Goal: Task Accomplishment & Management: Complete application form

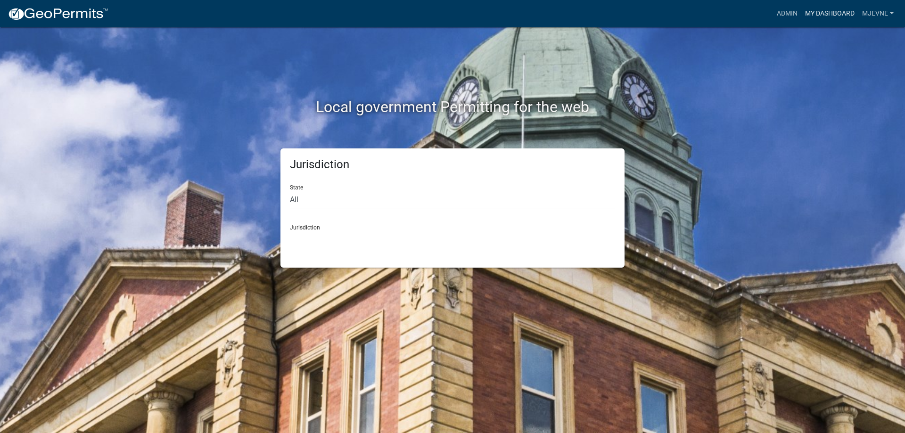
click at [827, 14] on link "My Dashboard" at bounding box center [829, 14] width 57 height 18
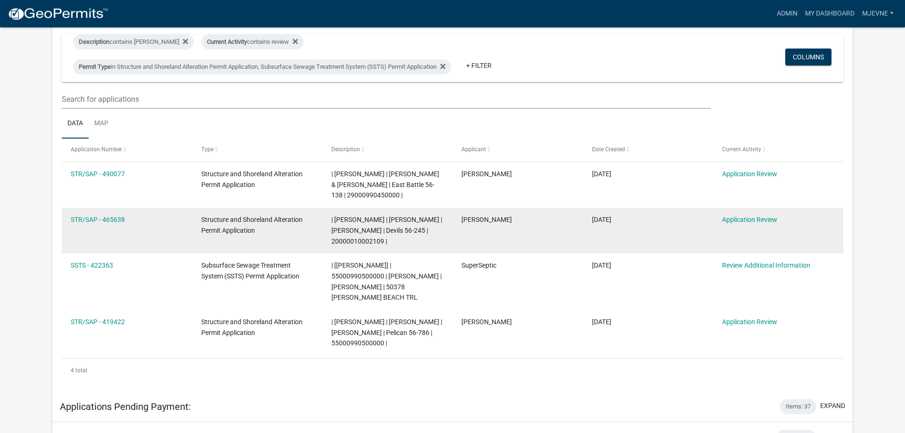
scroll to position [96, 0]
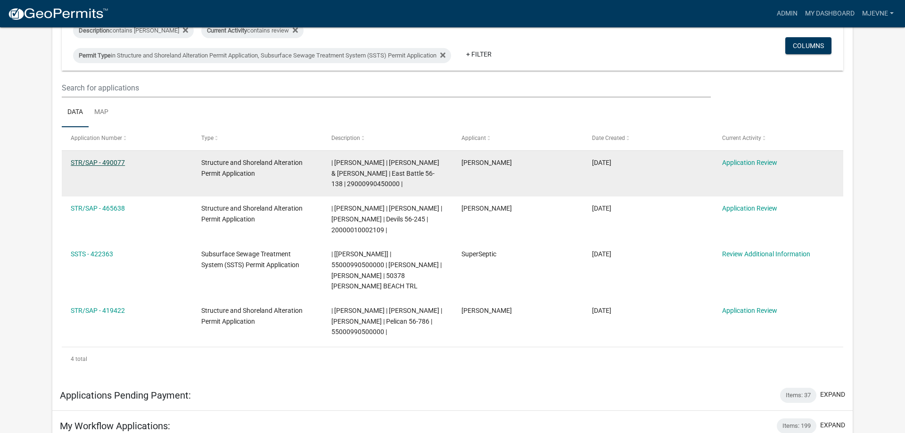
click at [88, 163] on link "STR/SAP - 490077" at bounding box center [98, 163] width 54 height 8
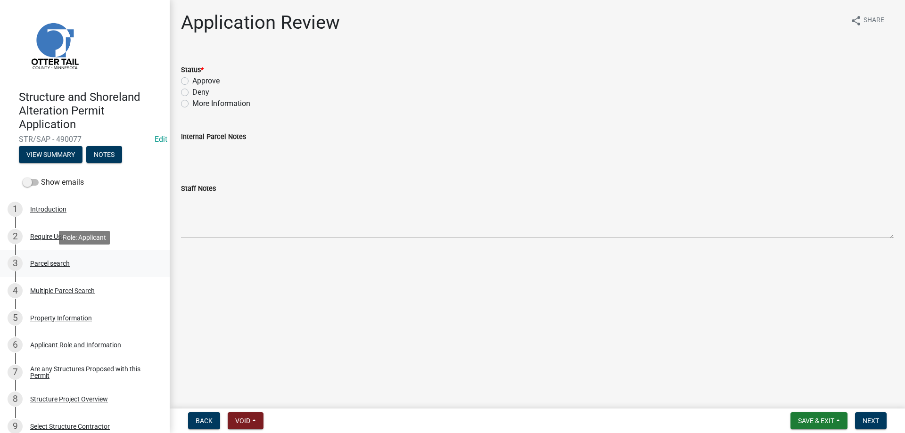
click at [42, 266] on div "Parcel search" at bounding box center [50, 263] width 40 height 7
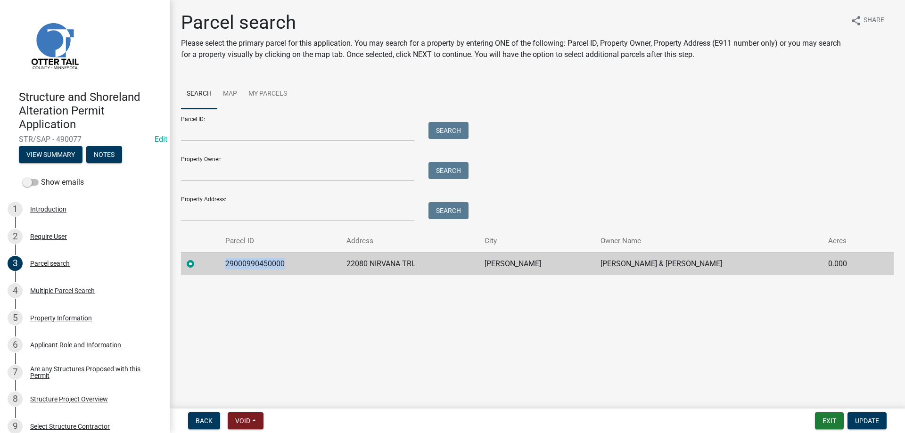
drag, startPoint x: 287, startPoint y: 266, endPoint x: 223, endPoint y: 263, distance: 63.7
click at [223, 263] on td "29000990450000" at bounding box center [280, 263] width 121 height 23
copy td "29000990450000"
click at [41, 291] on div "Multiple Parcel Search" at bounding box center [62, 290] width 65 height 7
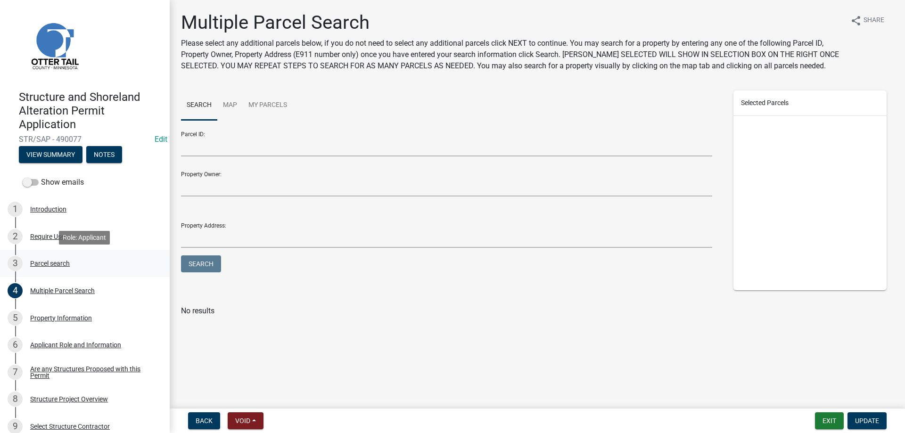
click at [39, 265] on div "Parcel search" at bounding box center [50, 263] width 40 height 7
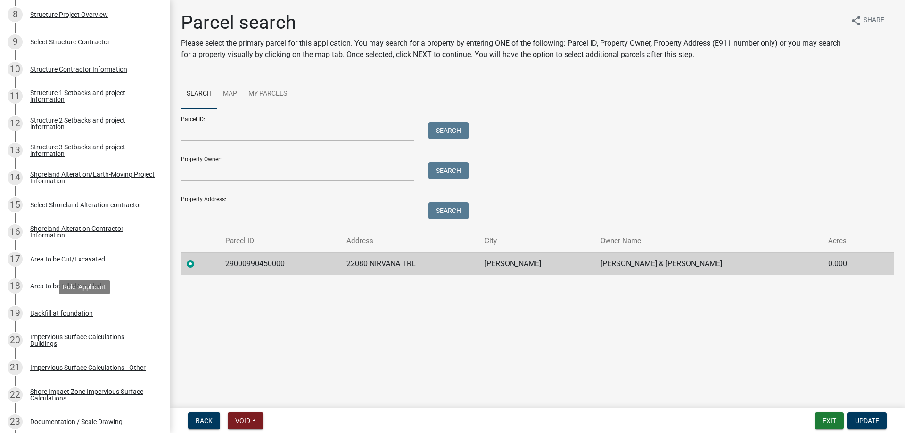
scroll to position [664, 0]
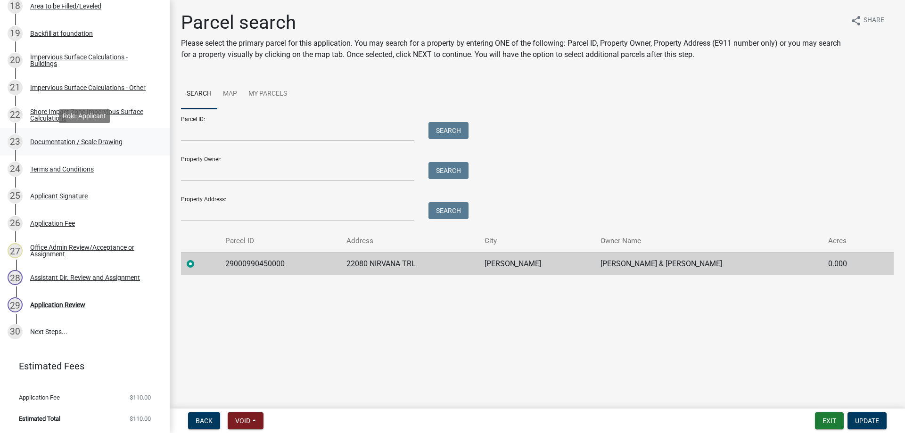
click at [57, 143] on div "Documentation / Scale Drawing" at bounding box center [76, 142] width 92 height 7
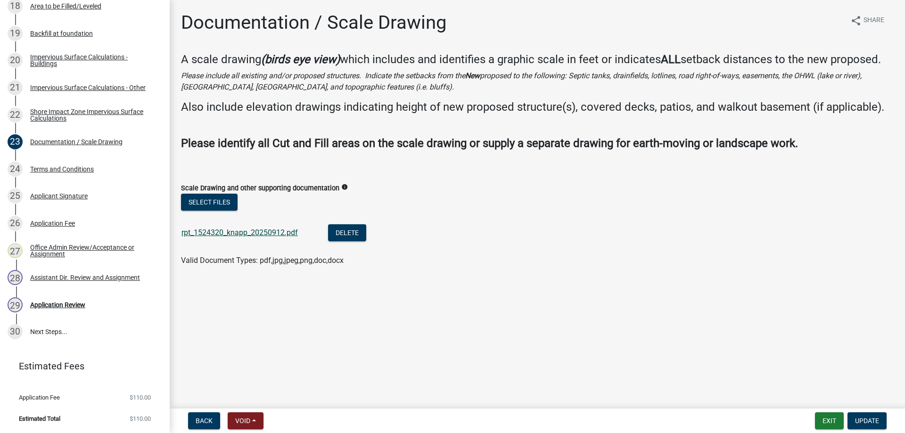
click at [216, 237] on link "rpt_1524320_knapp_20250912.pdf" at bounding box center [239, 232] width 116 height 9
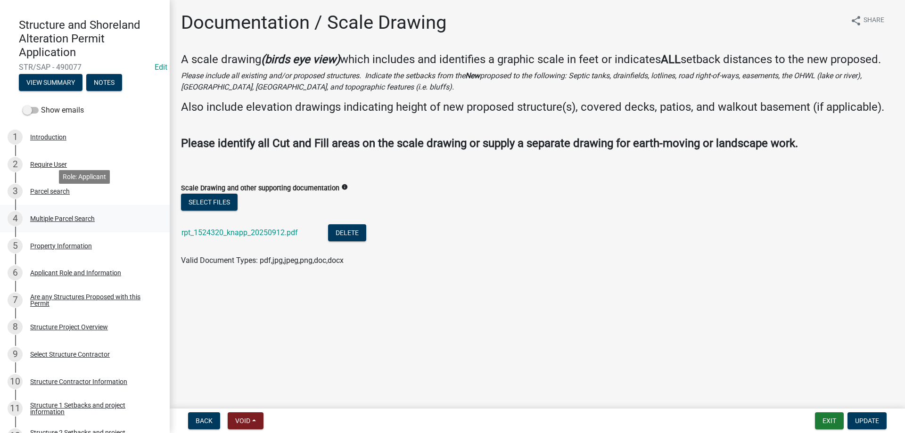
scroll to position [88, 0]
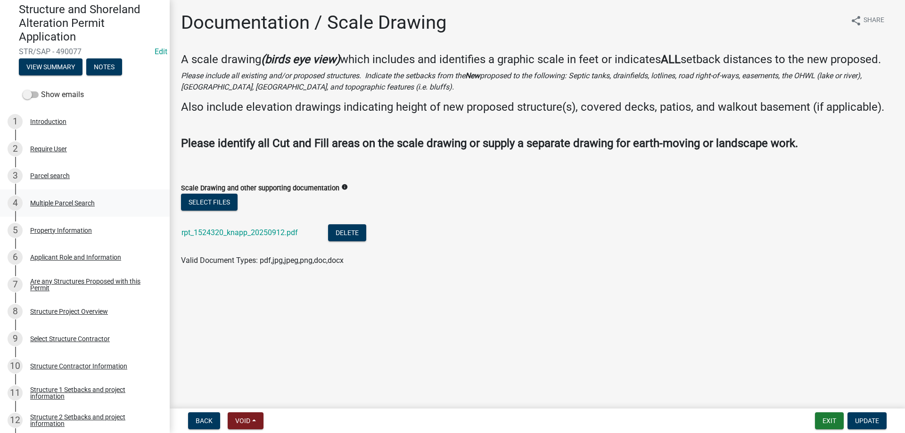
click at [66, 204] on div "Multiple Parcel Search" at bounding box center [62, 203] width 65 height 7
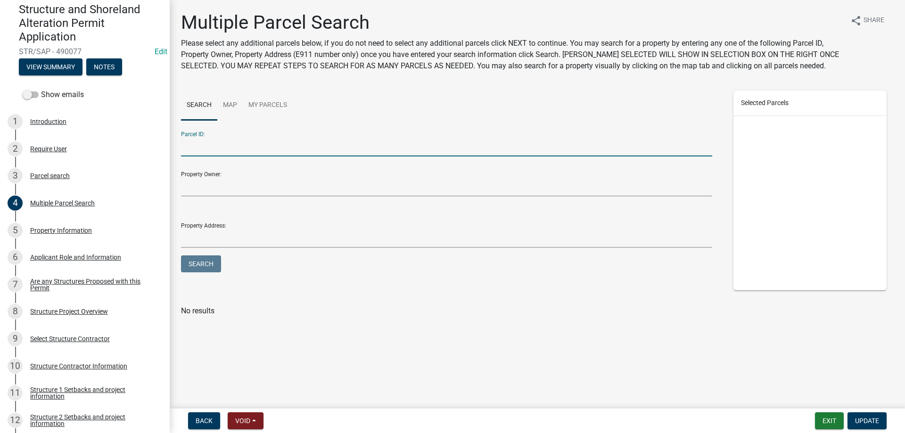
click at [209, 148] on input "Parcel ID:" at bounding box center [446, 146] width 531 height 19
type input "29000990449000"
click at [181, 255] on button "Search" at bounding box center [201, 263] width 40 height 17
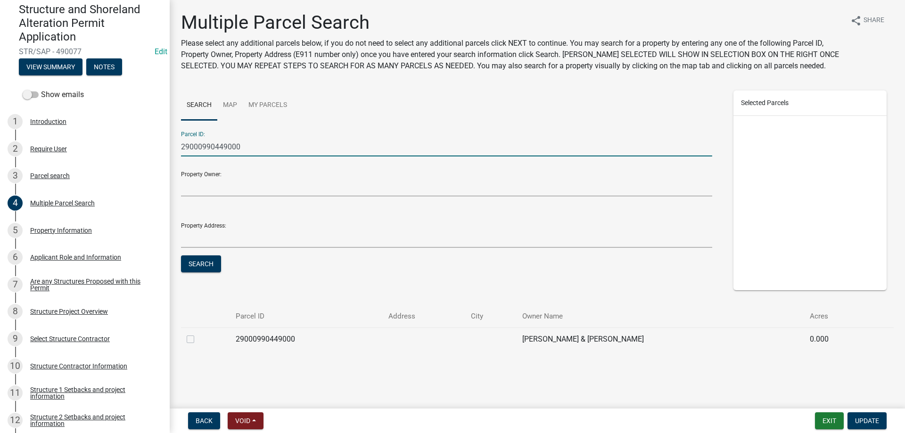
click at [198, 334] on label at bounding box center [198, 334] width 0 height 0
click at [198, 340] on input "checkbox" at bounding box center [201, 337] width 6 height 6
checkbox input "true"
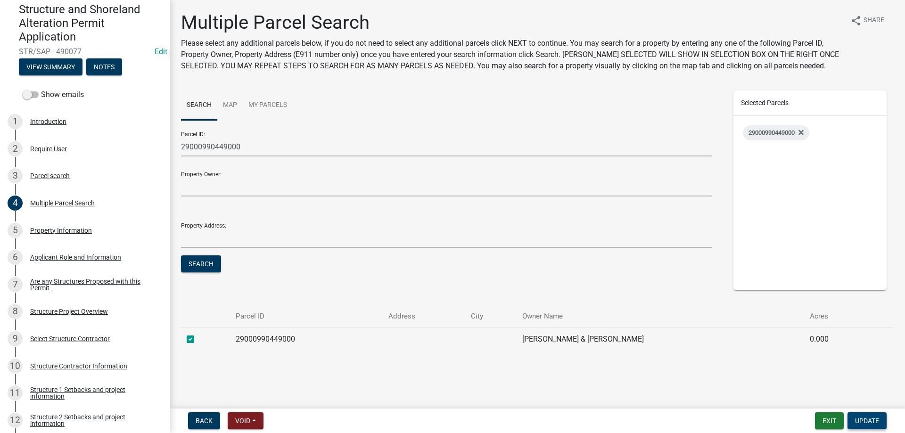
click at [867, 417] on span "Update" at bounding box center [867, 421] width 24 height 8
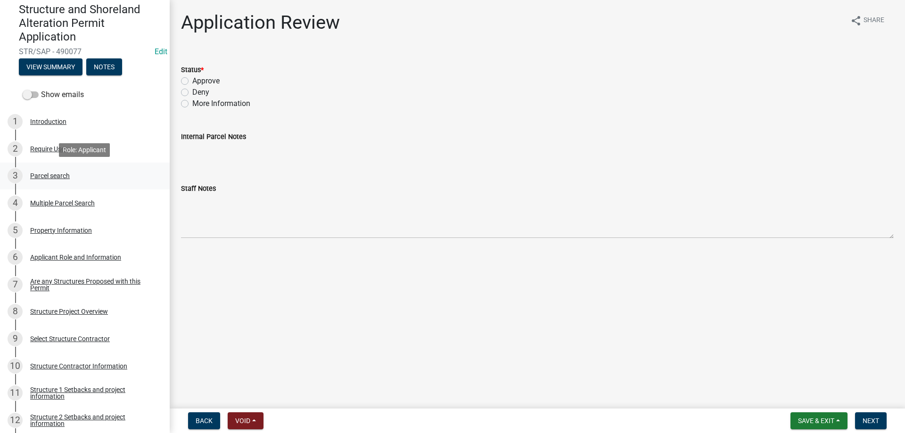
click at [36, 176] on div "Parcel search" at bounding box center [50, 175] width 40 height 7
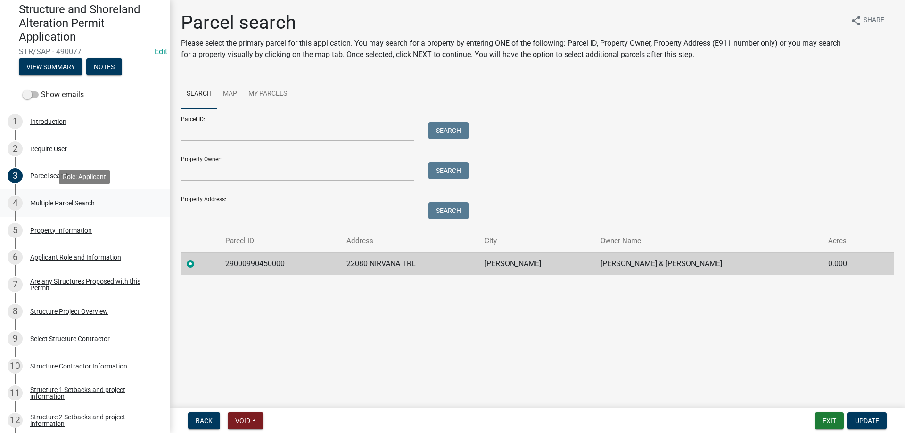
click at [58, 202] on div "Multiple Parcel Search" at bounding box center [62, 203] width 65 height 7
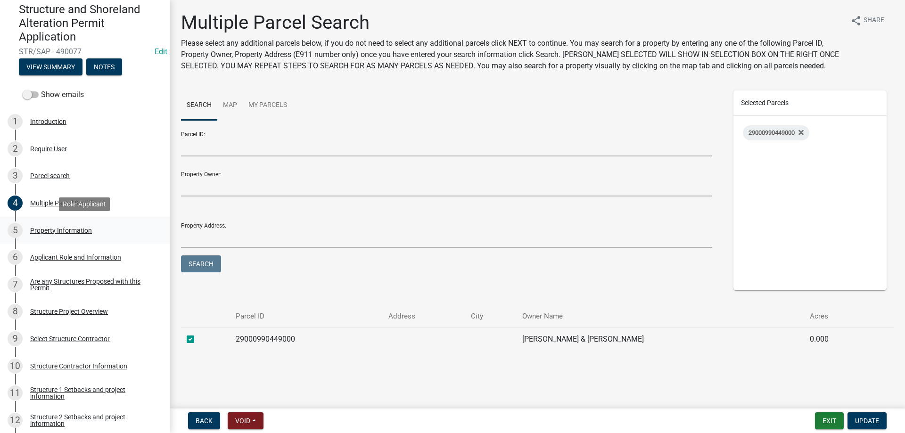
click at [46, 232] on div "Property Information" at bounding box center [61, 230] width 62 height 7
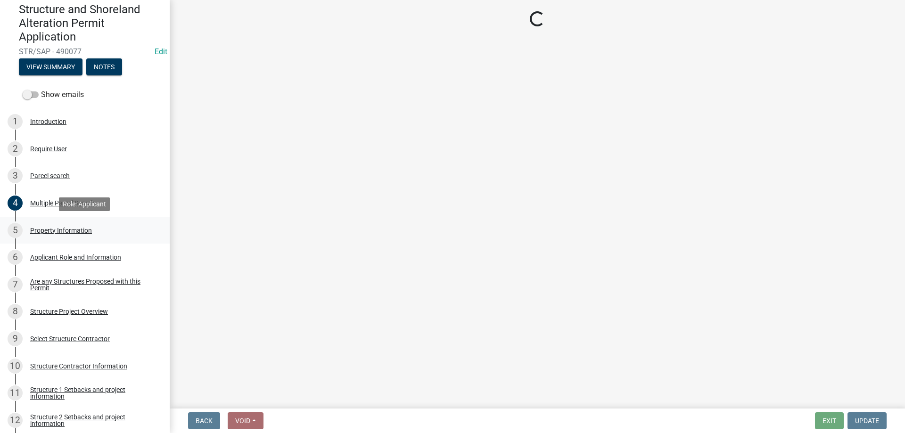
select select "95436ceb-07a9-4f5f-8010-8f3985597fe7"
select select "536c2d30-81d9-41b4-a753-c6560d717c74"
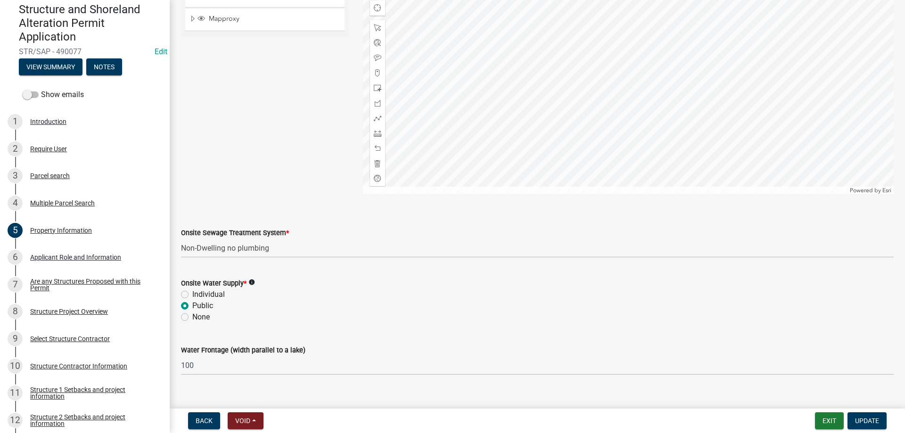
scroll to position [552, 0]
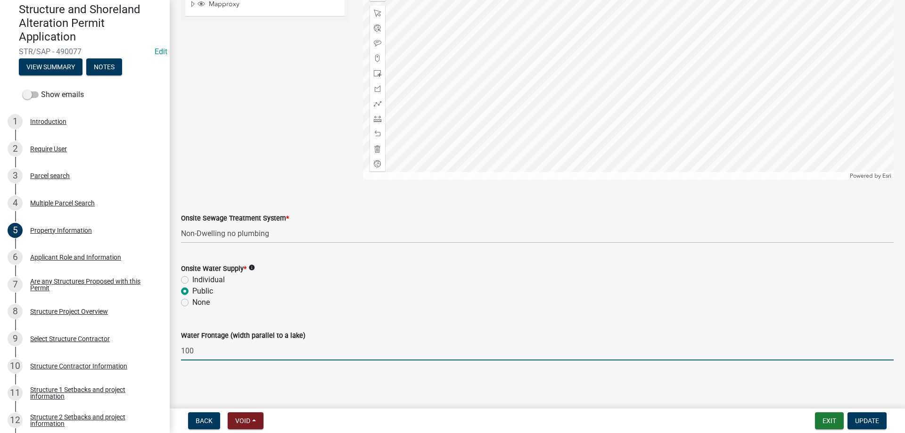
drag, startPoint x: 203, startPoint y: 352, endPoint x: 155, endPoint y: 350, distance: 48.1
click at [181, 350] on input "100" at bounding box center [537, 350] width 712 height 19
type input "212"
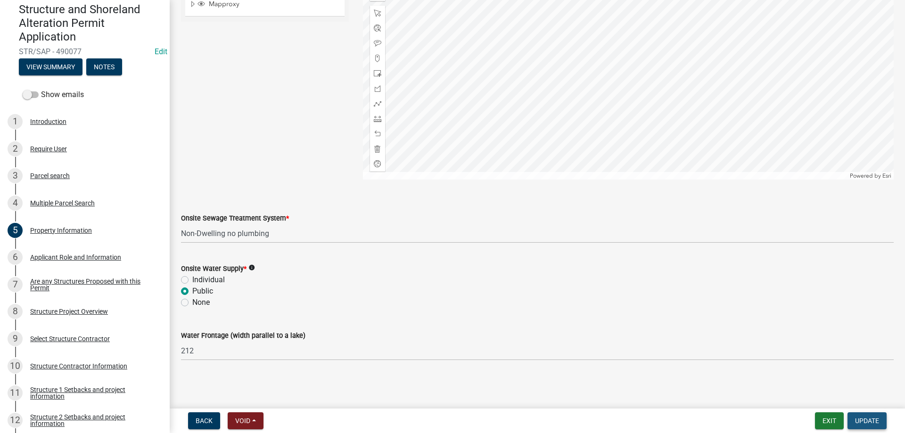
click at [861, 423] on span "Update" at bounding box center [867, 421] width 24 height 8
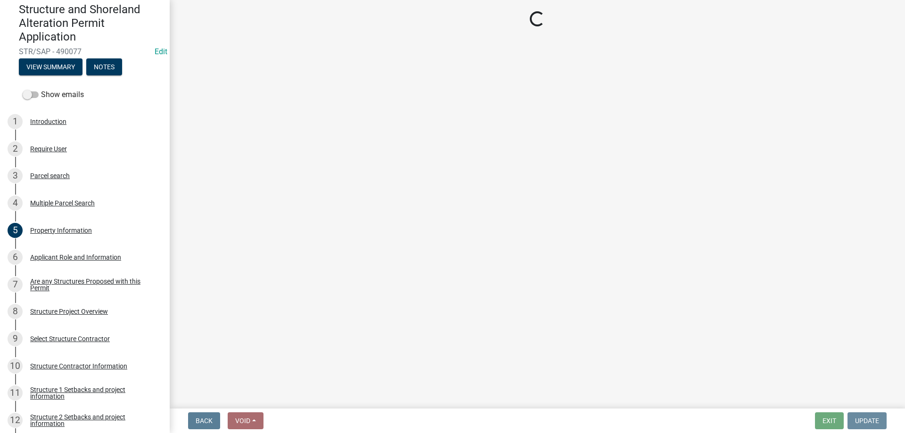
scroll to position [0, 0]
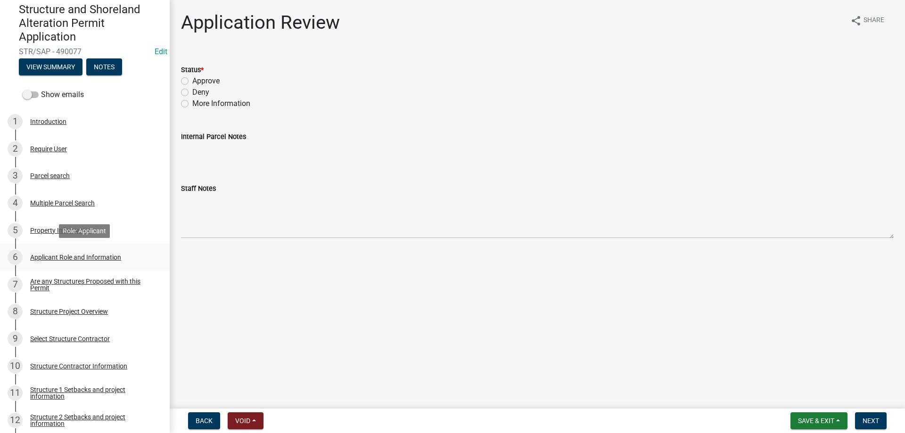
click at [67, 257] on div "Applicant Role and Information" at bounding box center [75, 257] width 91 height 7
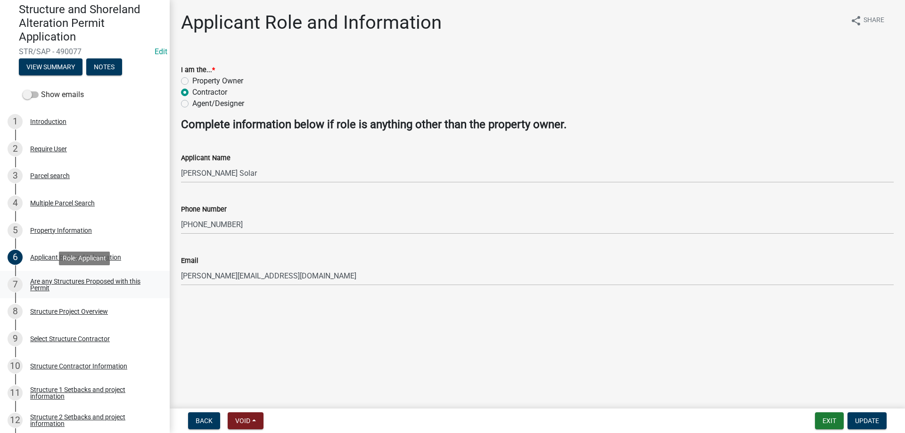
click at [53, 283] on div "Are any Structures Proposed with this Permit" at bounding box center [92, 284] width 124 height 13
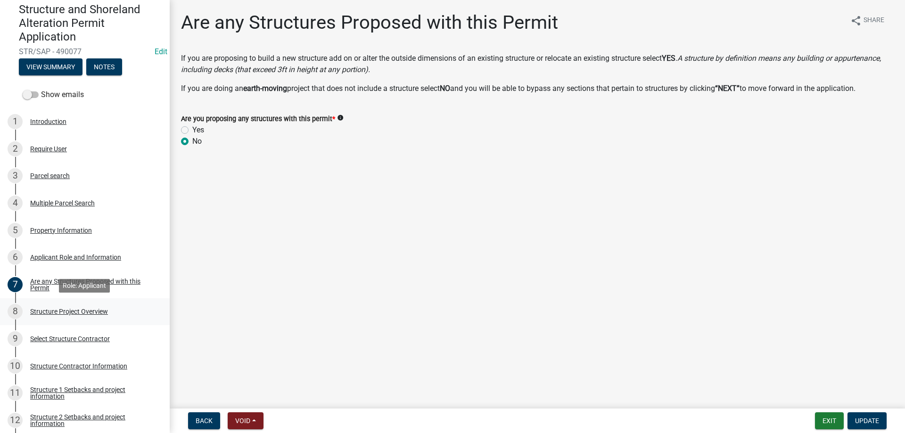
click at [67, 312] on div "Structure Project Overview" at bounding box center [69, 311] width 78 height 7
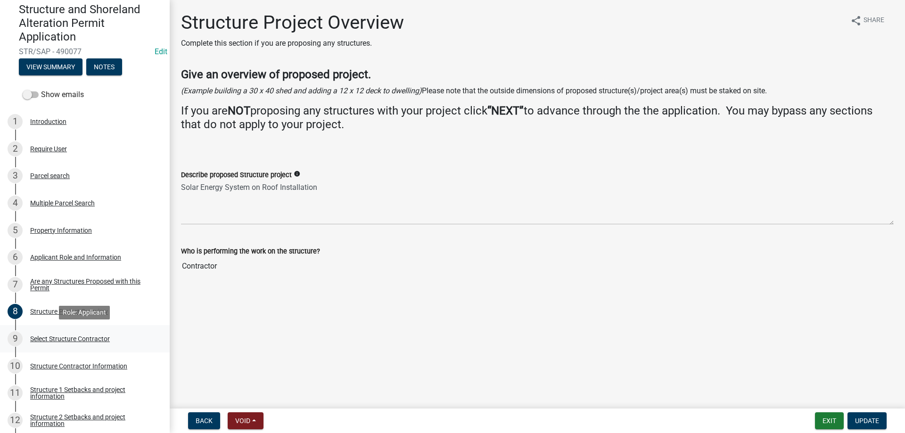
click at [52, 339] on div "Select Structure Contractor" at bounding box center [70, 338] width 80 height 7
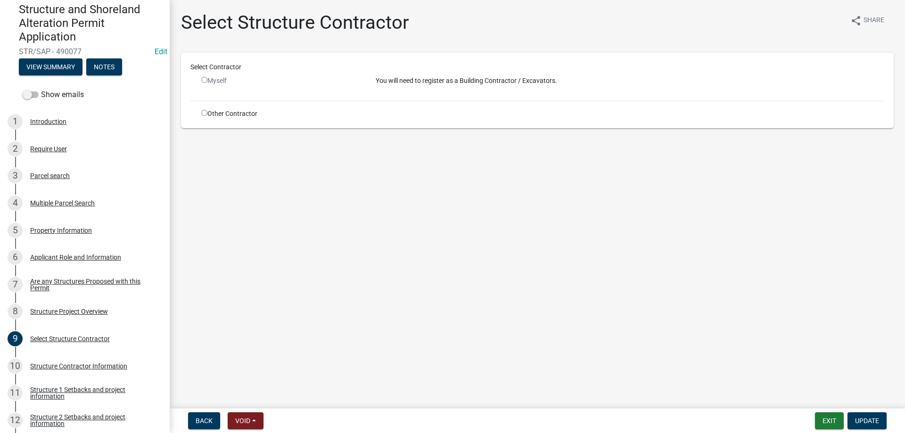
click at [203, 113] on input "radio" at bounding box center [204, 113] width 6 height 6
radio input "true"
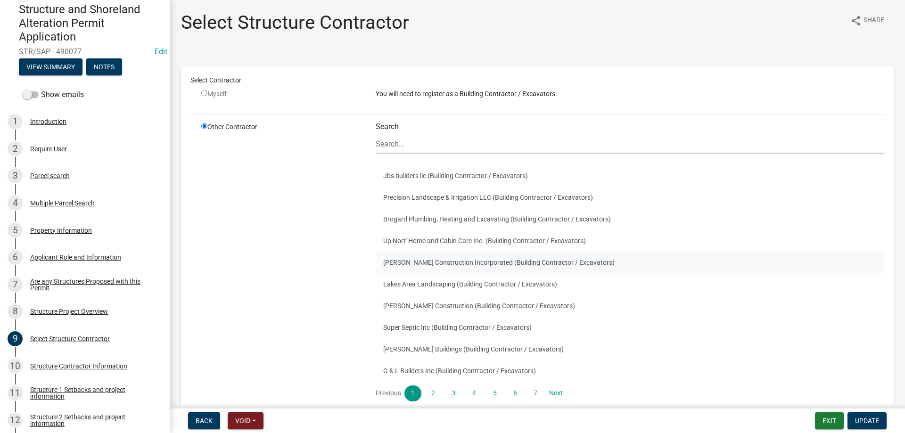
scroll to position [73, 0]
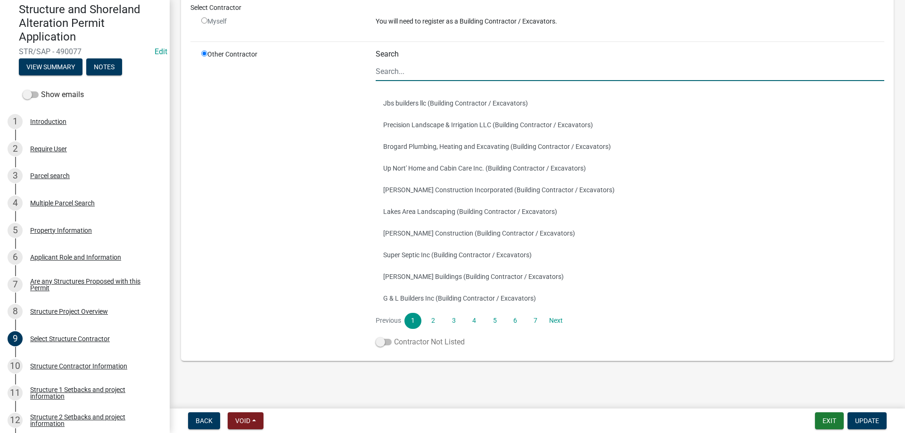
click at [387, 343] on span at bounding box center [384, 342] width 16 height 7
click at [394, 336] on input "Contractor Not Listed" at bounding box center [394, 336] width 0 height 0
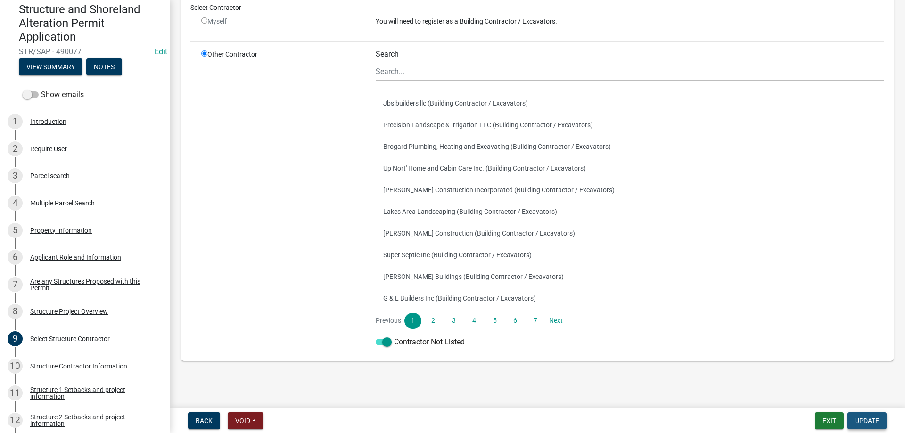
click at [867, 423] on span "Update" at bounding box center [867, 421] width 24 height 8
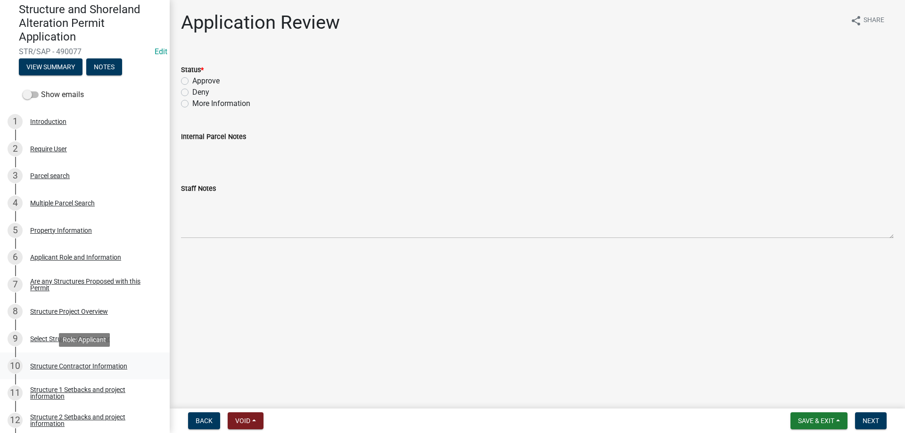
click at [72, 366] on div "Structure Contractor Information" at bounding box center [78, 366] width 97 height 7
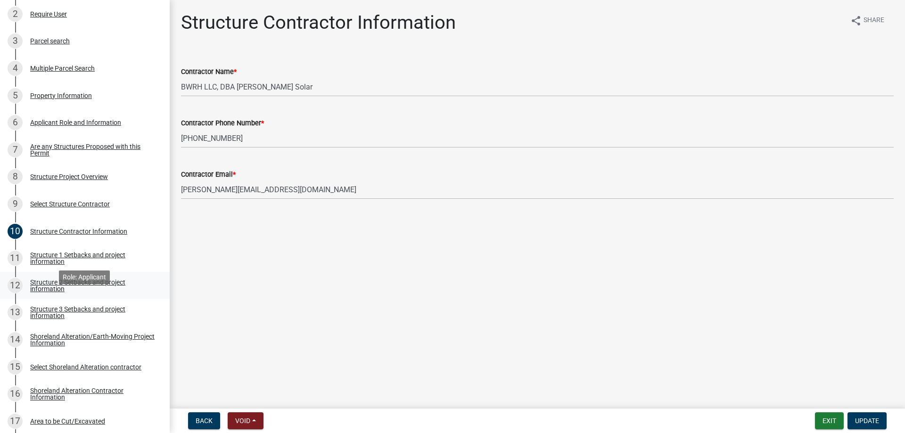
scroll to position [232, 0]
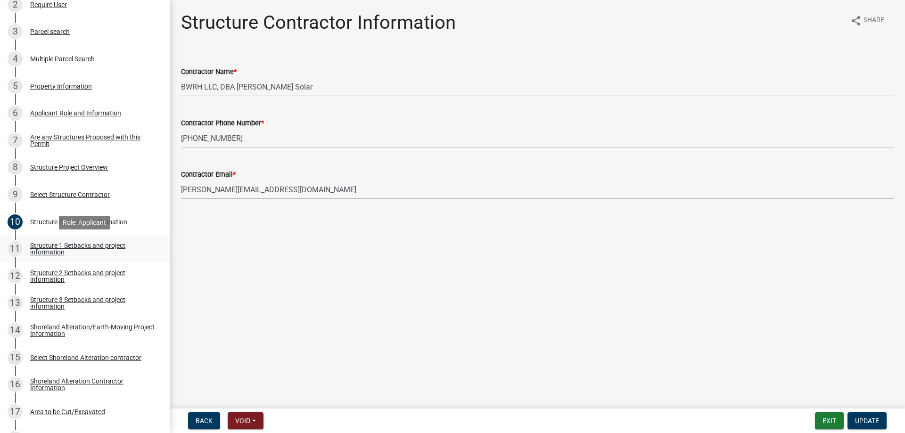
click at [48, 246] on div "Structure 1 Setbacks and project information" at bounding box center [92, 248] width 124 height 13
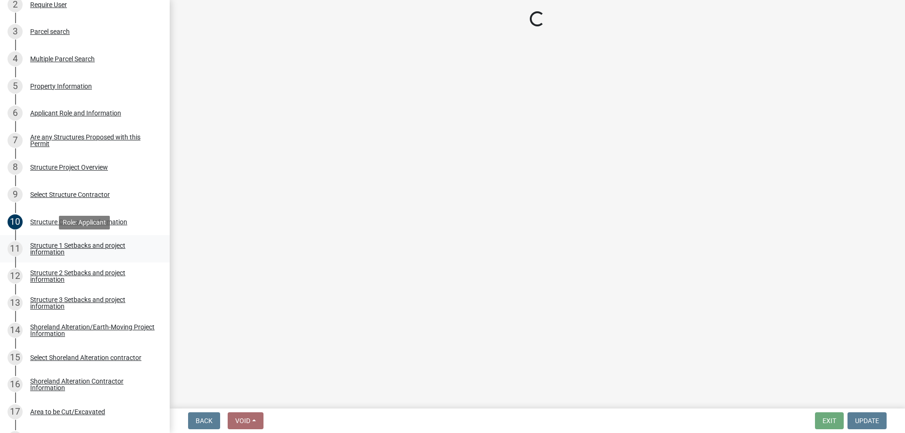
select select "c185e313-3403-4239-bd61-bb563c58a77a"
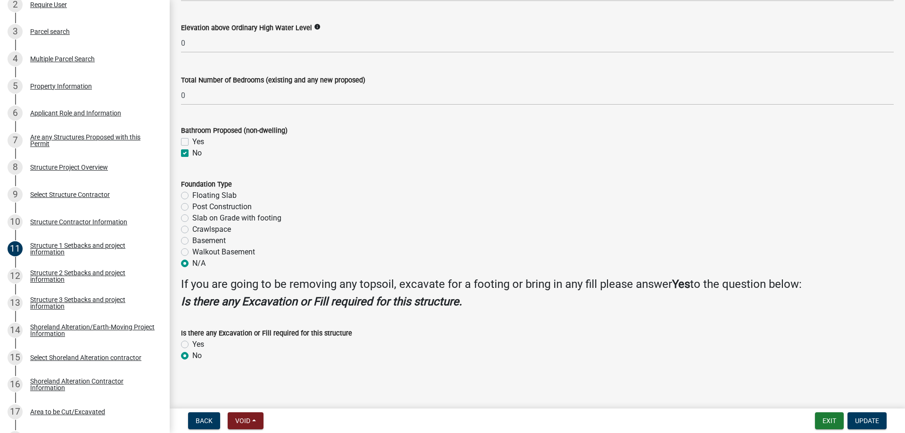
scroll to position [1064, 0]
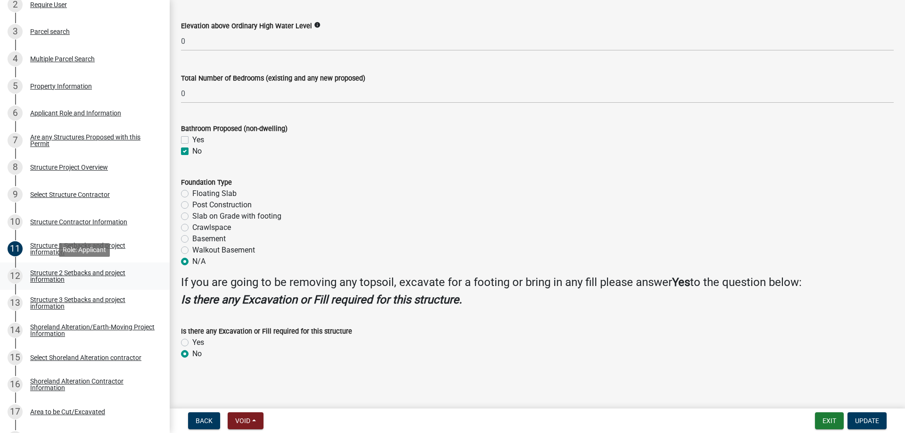
click at [41, 271] on div "Structure 2 Setbacks and project information" at bounding box center [92, 276] width 124 height 13
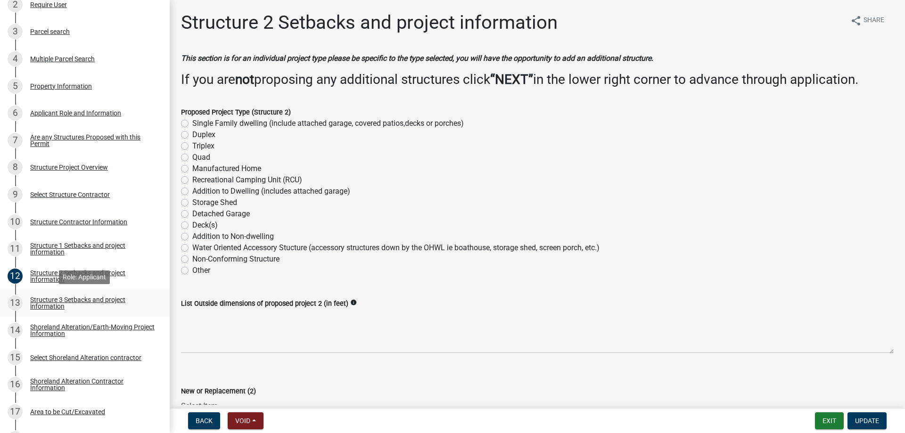
click at [47, 304] on div "Structure 3 Setbacks and project information" at bounding box center [92, 302] width 124 height 13
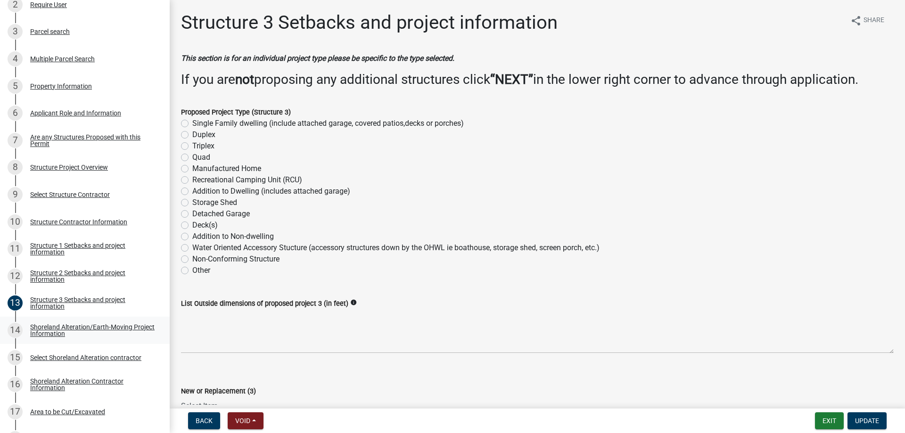
click at [47, 333] on div "Shoreland Alteration/Earth-Moving Project Information" at bounding box center [92, 330] width 124 height 13
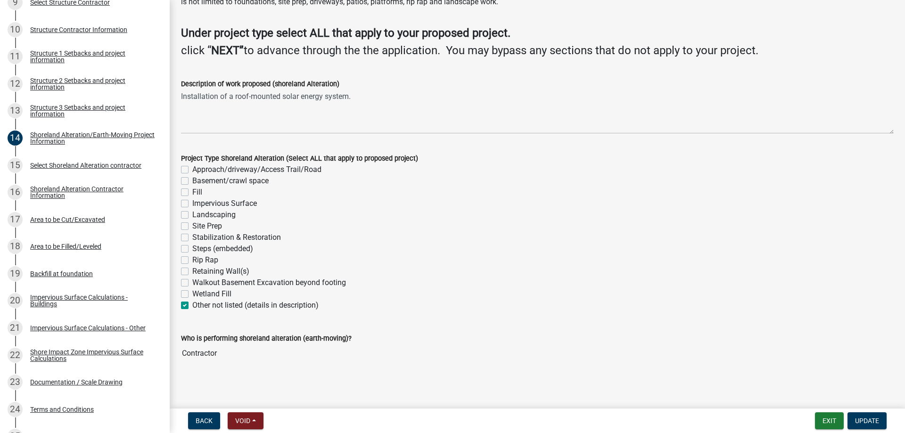
scroll to position [55, 0]
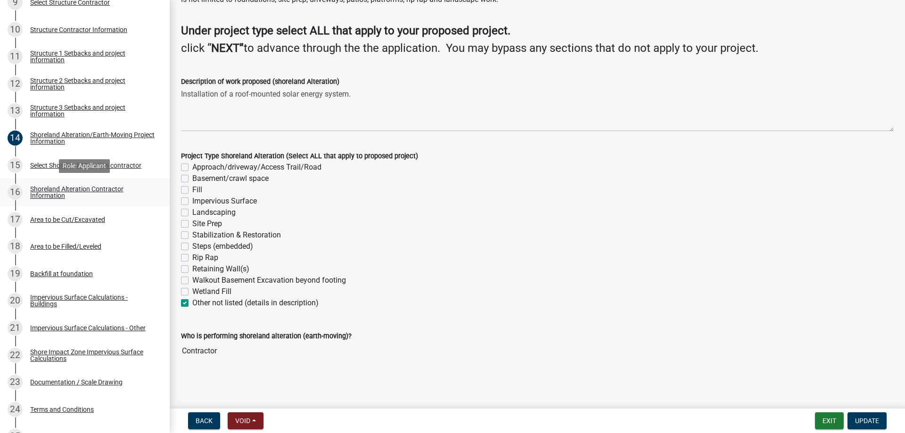
click at [51, 192] on div "Shoreland Alteration Contractor Information" at bounding box center [92, 192] width 124 height 13
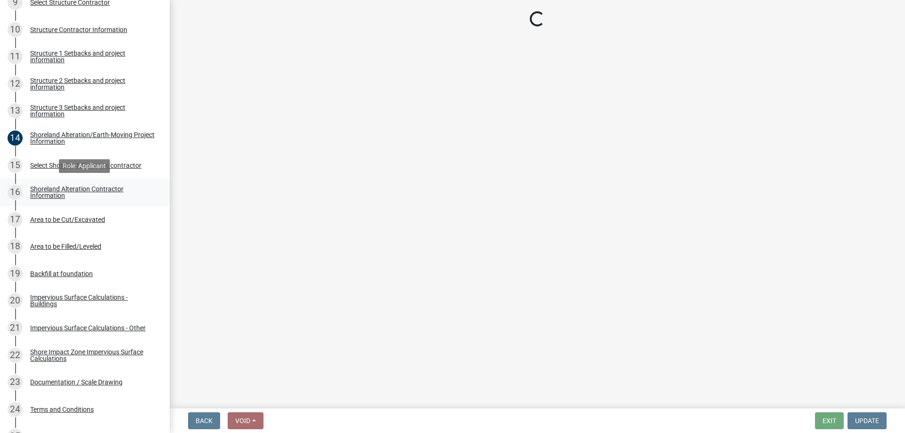
scroll to position [0, 0]
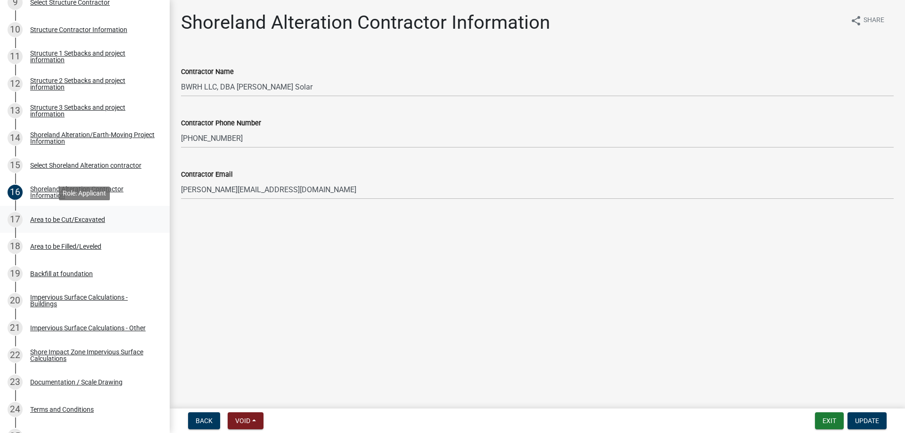
click at [56, 222] on div "Area to be Cut/Excavated" at bounding box center [67, 219] width 75 height 7
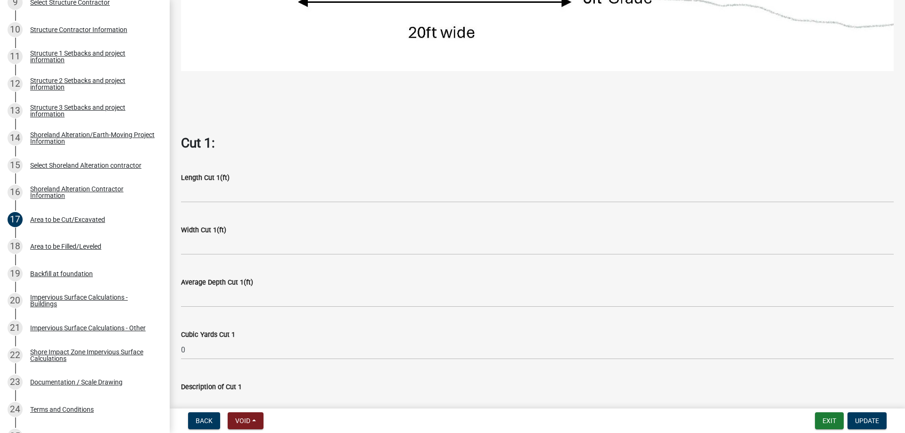
scroll to position [806, 0]
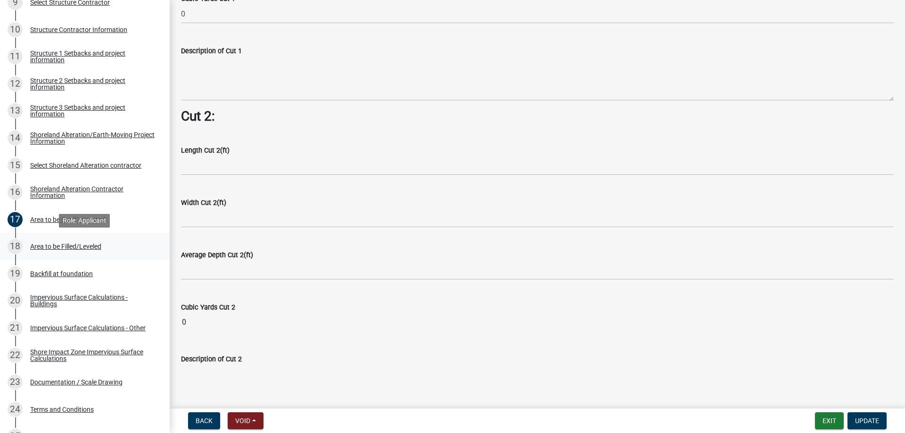
click at [58, 251] on div "18 Area to be Filled/Leveled" at bounding box center [81, 246] width 147 height 15
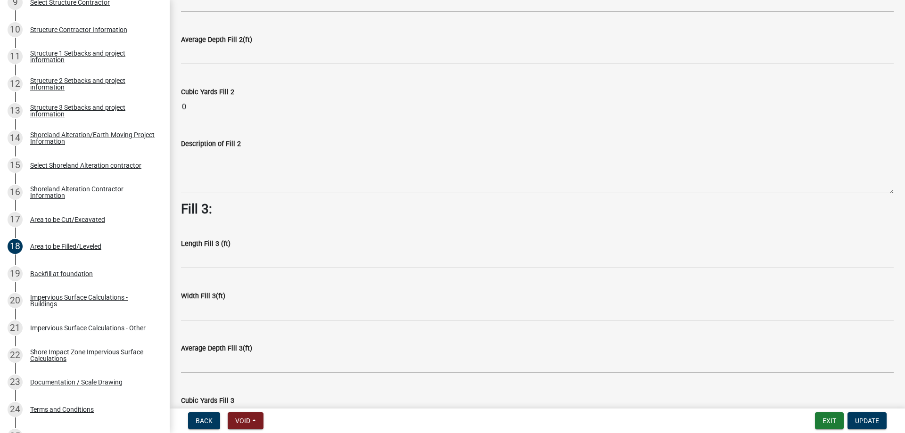
scroll to position [677, 0]
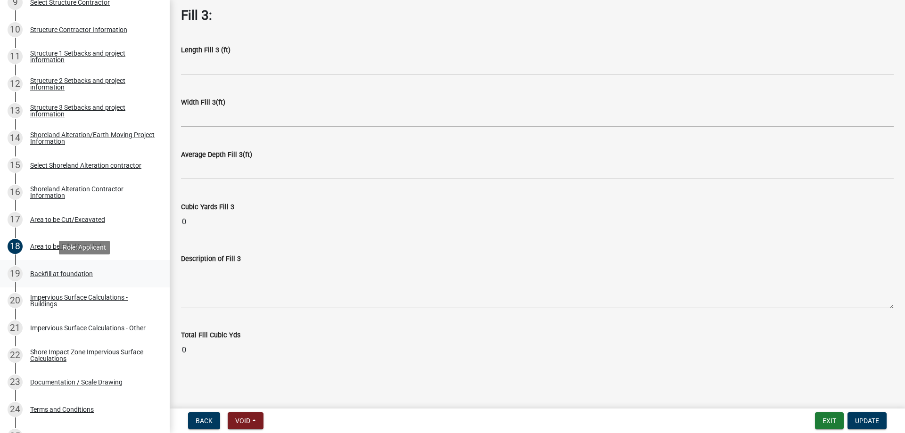
click at [62, 277] on div "Backfill at foundation" at bounding box center [61, 273] width 63 height 7
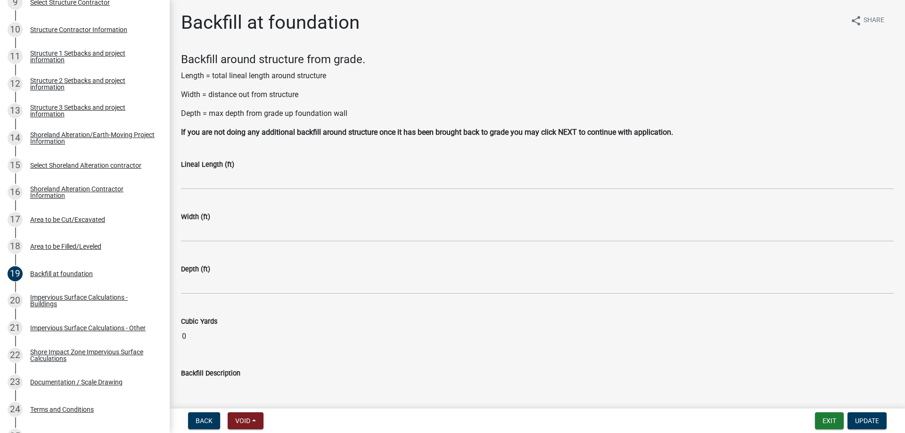
scroll to position [63, 0]
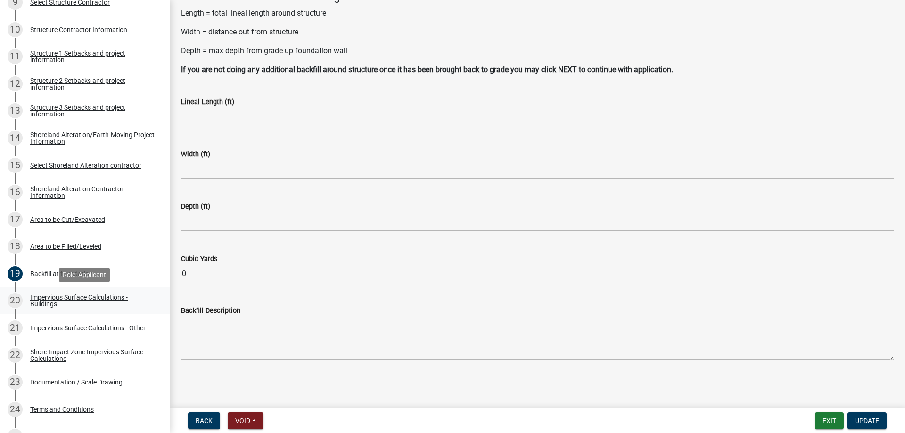
click at [62, 297] on div "Impervious Surface Calculations - Buildings" at bounding box center [92, 300] width 124 height 13
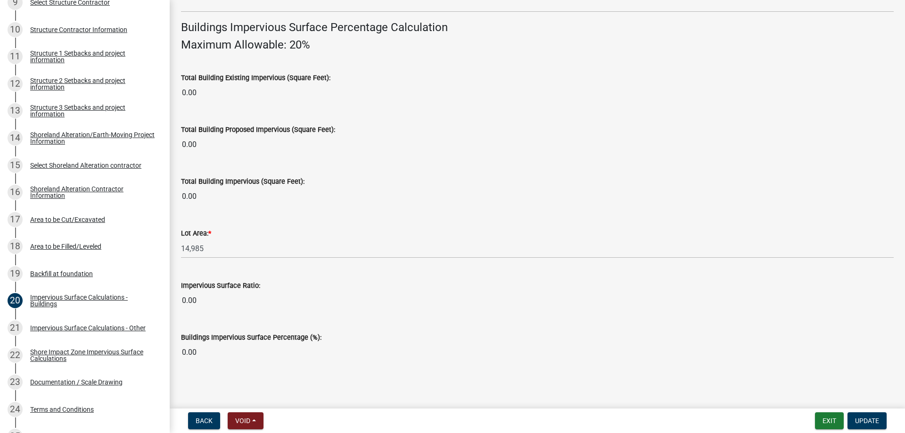
scroll to position [635, 0]
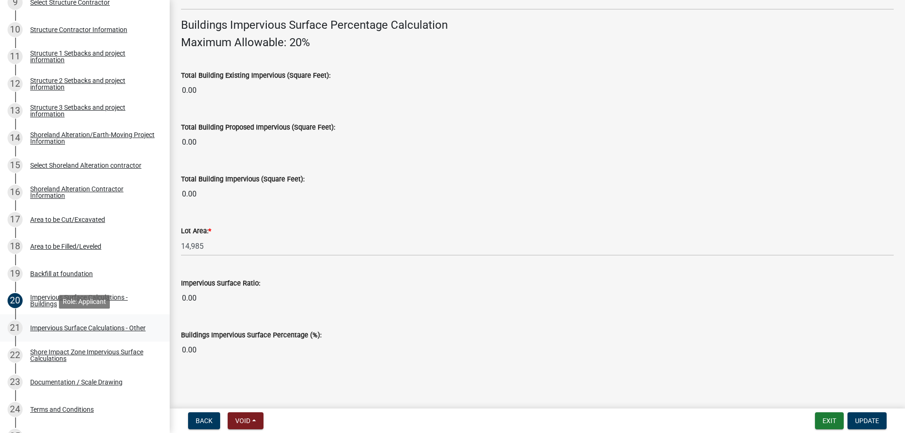
click at [49, 331] on div "Impervious Surface Calculations - Other" at bounding box center [87, 328] width 115 height 7
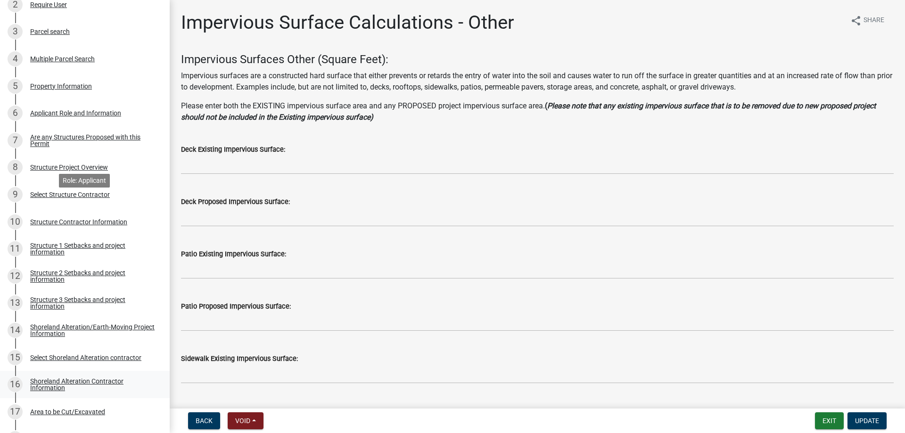
scroll to position [184, 0]
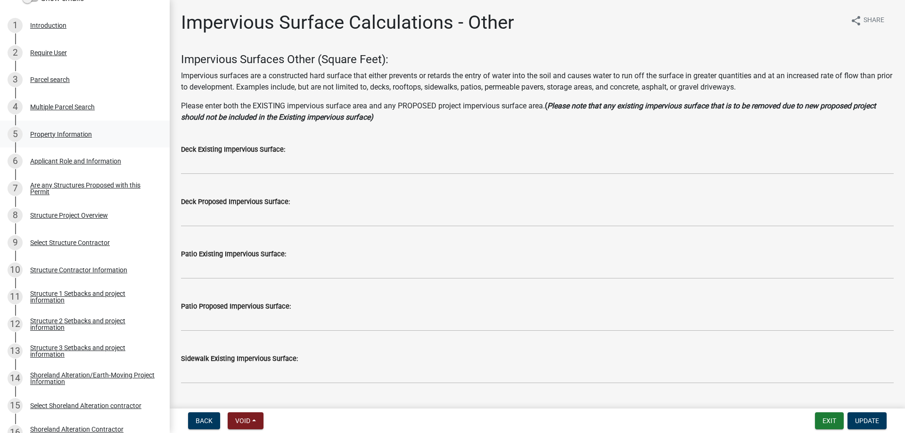
click at [63, 134] on div "Property Information" at bounding box center [61, 134] width 62 height 7
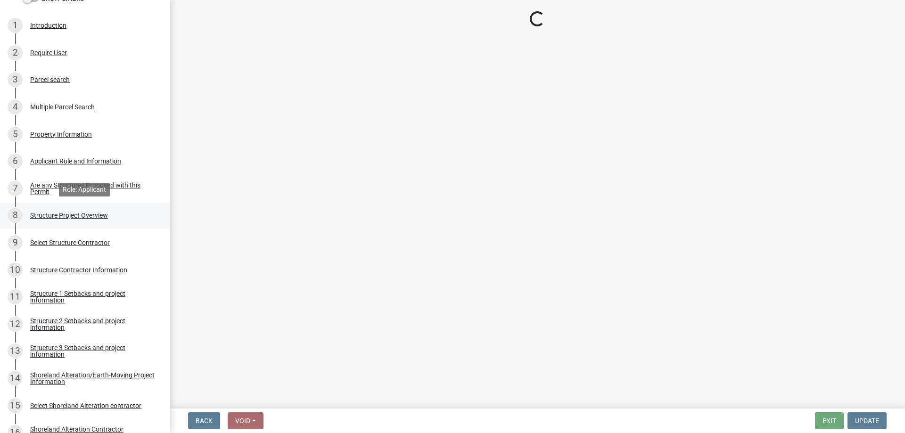
select select "95436ceb-07a9-4f5f-8010-8f3985597fe7"
select select "536c2d30-81d9-41b4-a753-c6560d717c74"
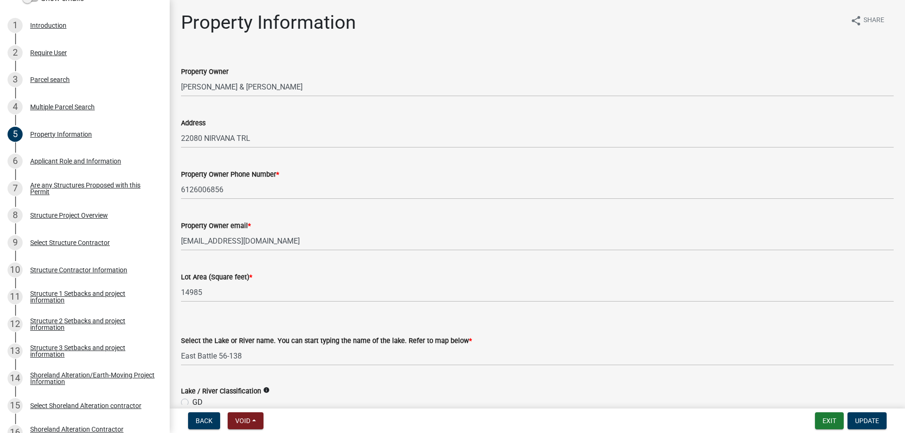
scroll to position [136, 0]
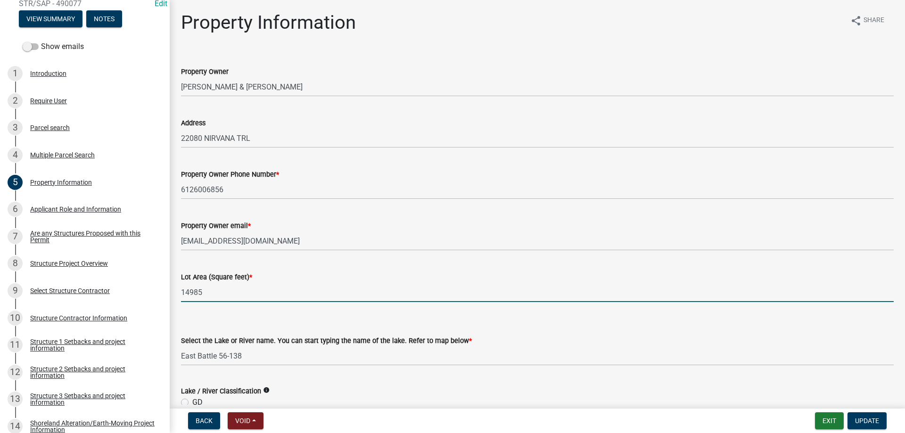
drag, startPoint x: 210, startPoint y: 294, endPoint x: 169, endPoint y: 295, distance: 40.5
click at [181, 295] on input "14985" at bounding box center [537, 292] width 712 height 19
type input "28595"
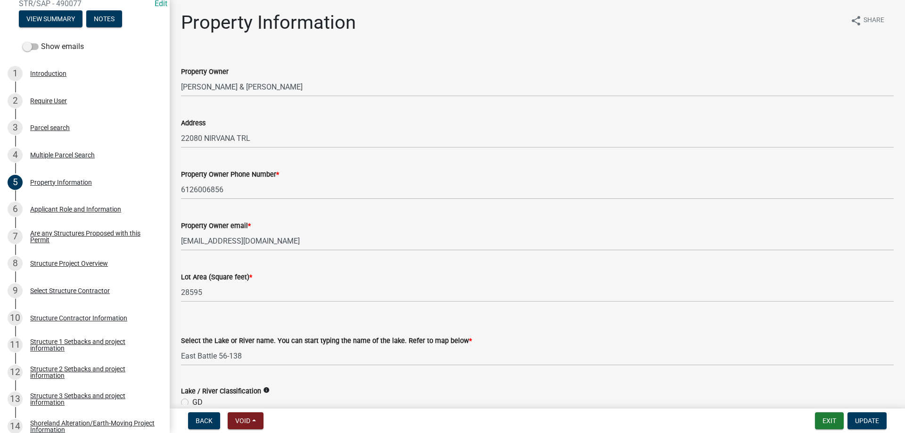
scroll to position [309, 0]
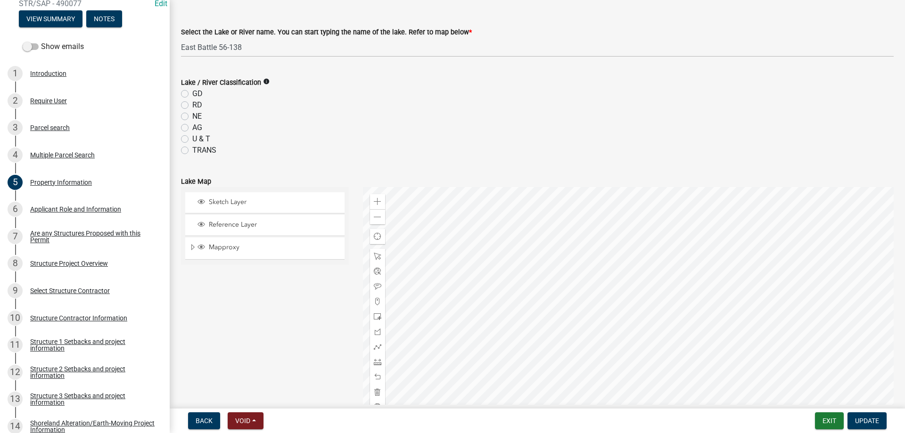
click at [192, 104] on label "RD" at bounding box center [197, 104] width 10 height 11
click at [192, 104] on input "RD" at bounding box center [195, 102] width 6 height 6
radio input "true"
click at [278, 319] on div "Sketch Layer Reference Layer Mapproxy Municipalities Corporate Limits Low Level…" at bounding box center [265, 305] width 182 height 236
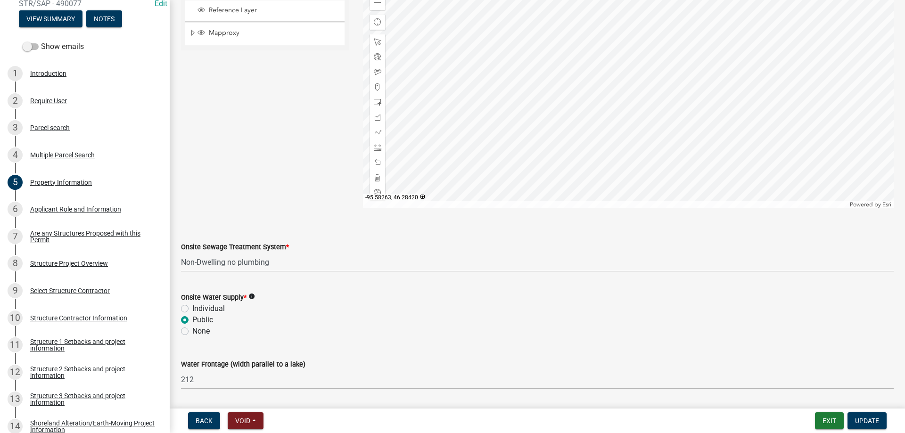
scroll to position [552, 0]
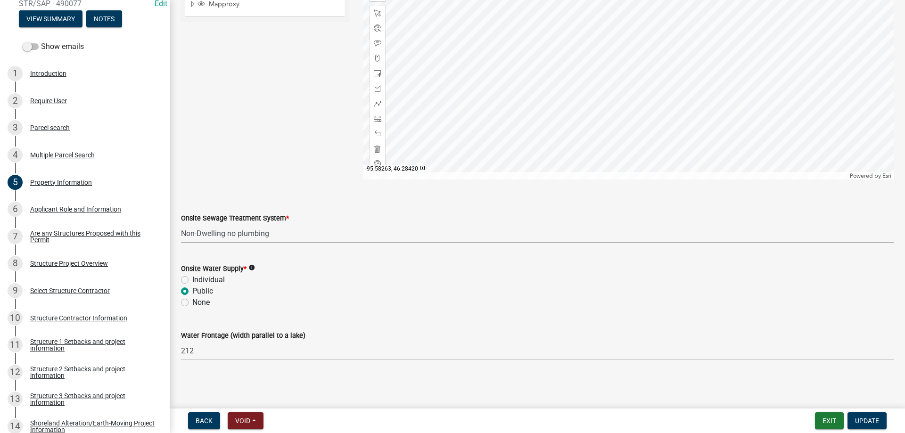
click at [181, 224] on select "Select Item... L&R Certificate of Compliance within 5yrs Compliance Inspection …" at bounding box center [537, 233] width 712 height 19
click at [291, 234] on select "Select Item... L&R Certificate of Compliance within 5yrs Compliance Inspection …" at bounding box center [537, 233] width 712 height 19
click at [867, 417] on span "Update" at bounding box center [867, 421] width 24 height 8
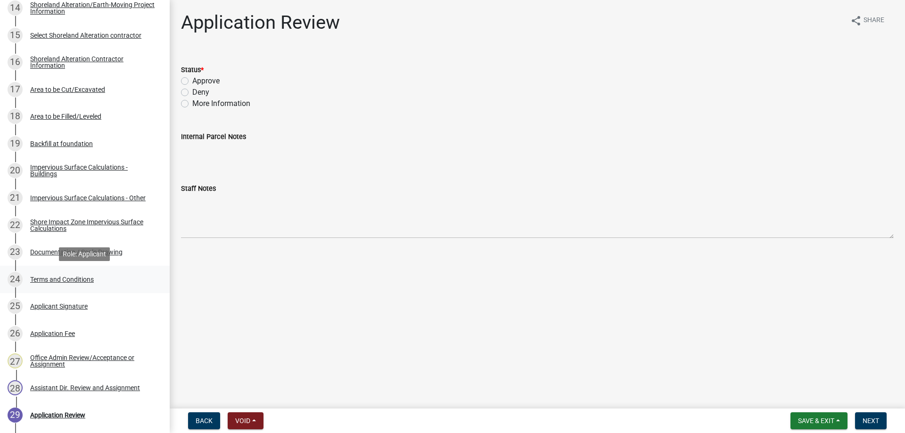
scroll to position [568, 0]
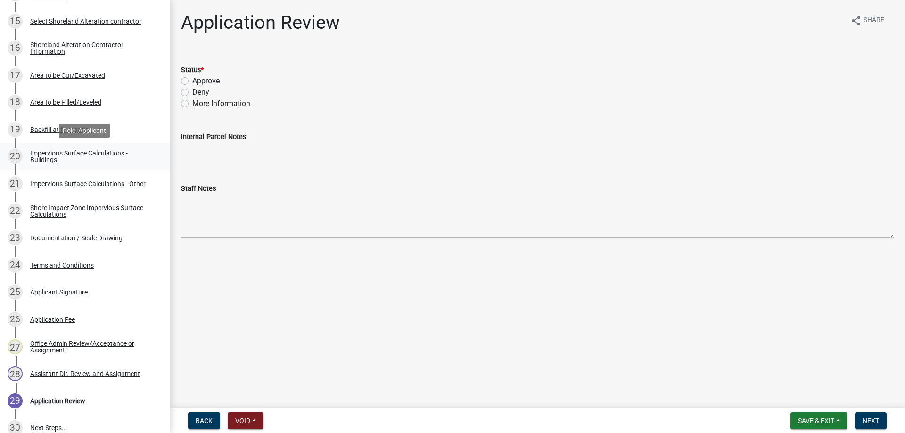
click at [76, 153] on div "Impervious Surface Calculations - Buildings" at bounding box center [92, 156] width 124 height 13
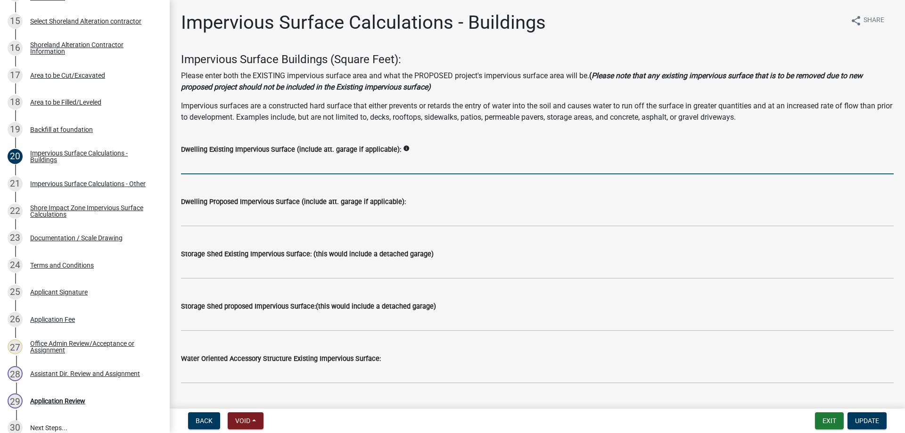
click at [196, 164] on input "text" at bounding box center [537, 164] width 712 height 19
type input "1536"
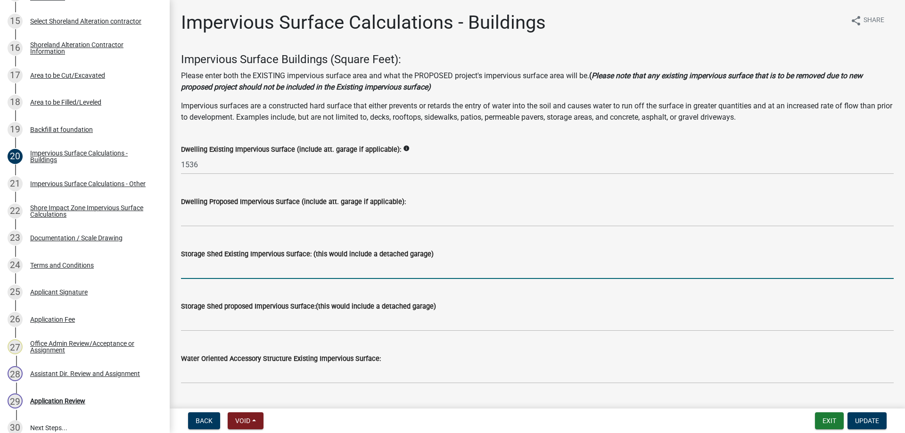
click at [204, 271] on input "text" at bounding box center [537, 269] width 712 height 19
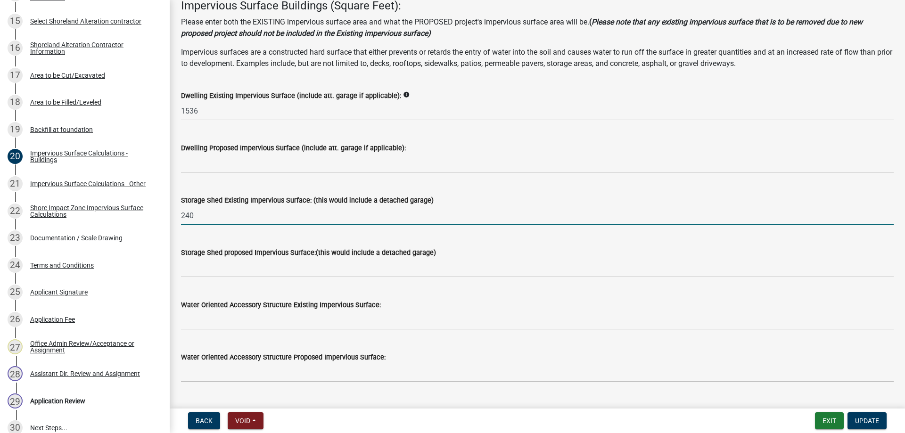
scroll to position [107, 0]
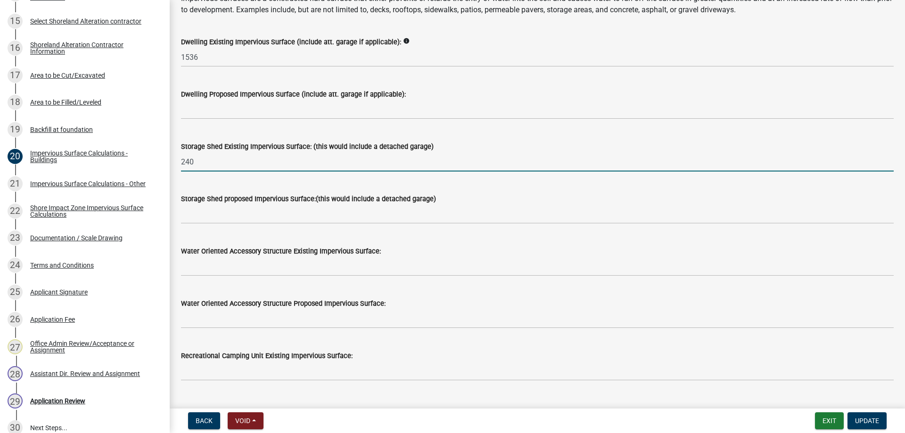
drag, startPoint x: 204, startPoint y: 162, endPoint x: 174, endPoint y: 164, distance: 29.3
click at [181, 164] on input "240" at bounding box center [537, 161] width 712 height 19
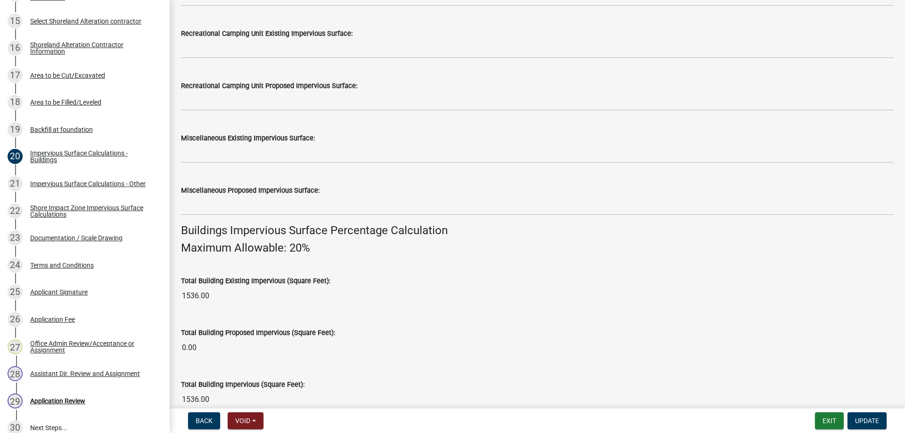
scroll to position [635, 0]
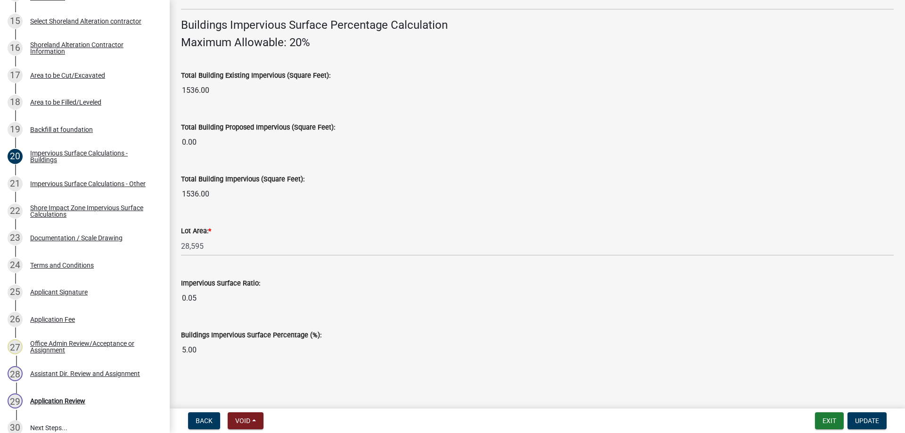
type input "912"
click at [869, 422] on span "Update" at bounding box center [867, 421] width 24 height 8
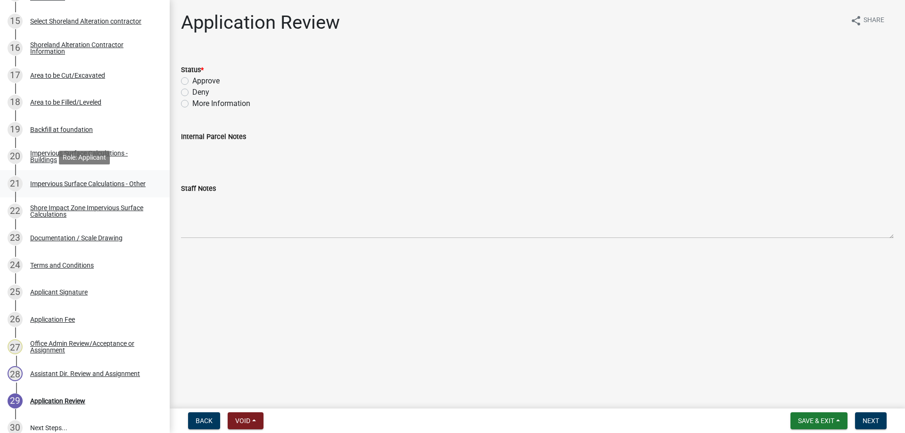
click at [48, 182] on div "Impervious Surface Calculations - Other" at bounding box center [87, 183] width 115 height 7
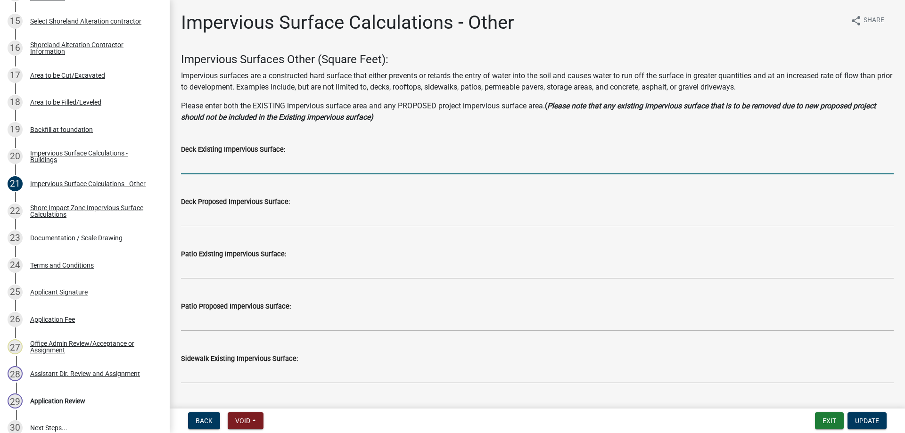
click at [196, 164] on input "text" at bounding box center [537, 164] width 712 height 19
type input "130"
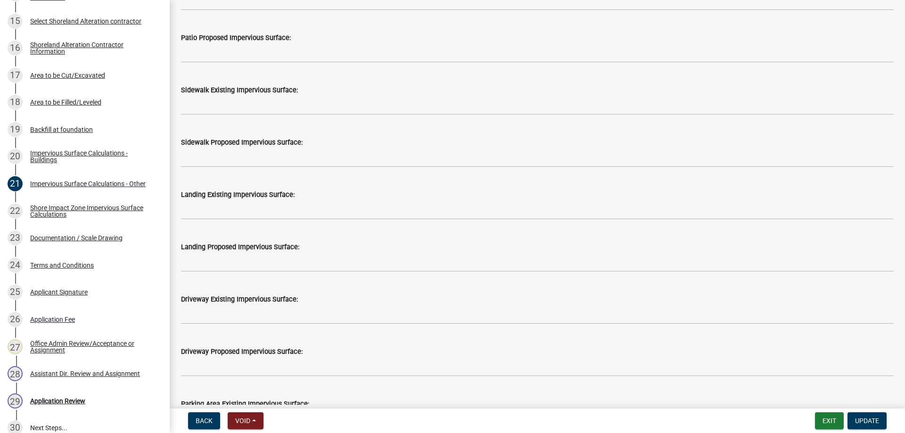
scroll to position [322, 0]
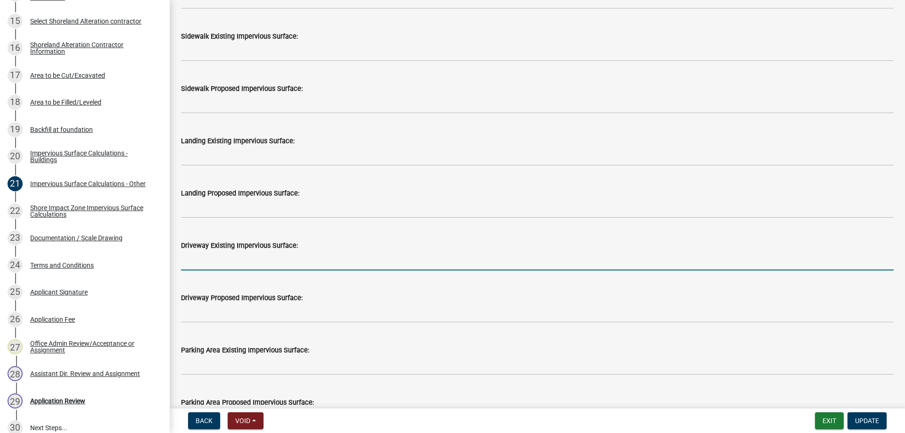
click at [194, 264] on input "text" at bounding box center [537, 260] width 712 height 19
type input "500"
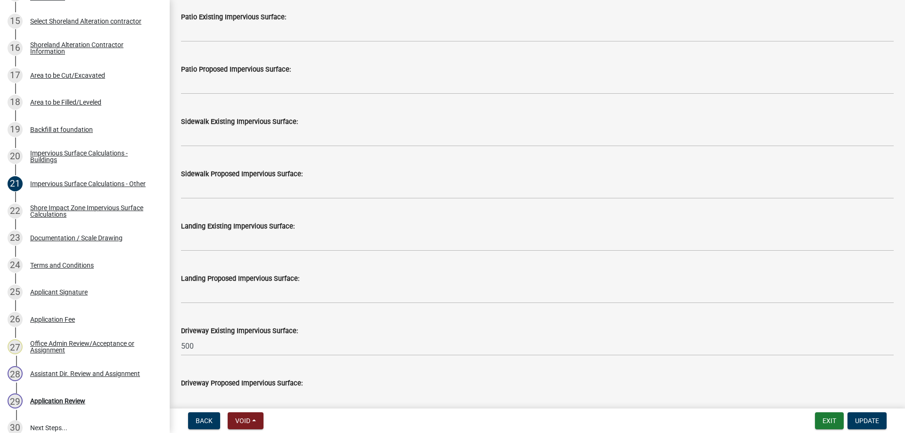
scroll to position [215, 0]
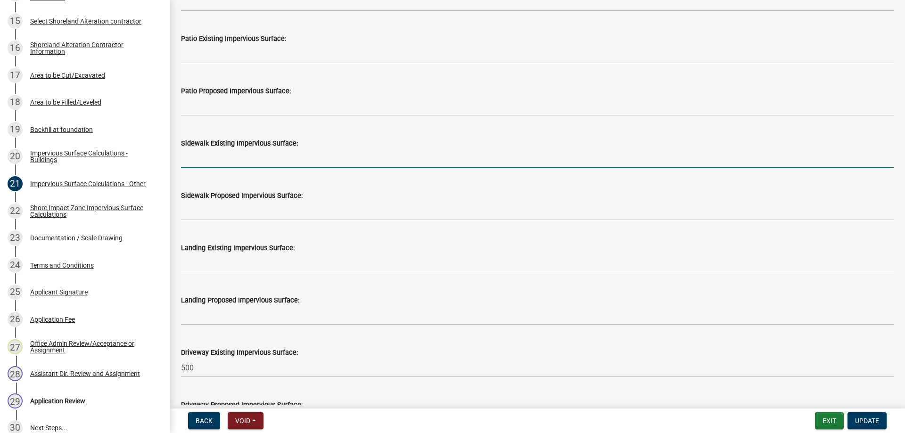
click at [195, 158] on input "text" at bounding box center [537, 158] width 712 height 19
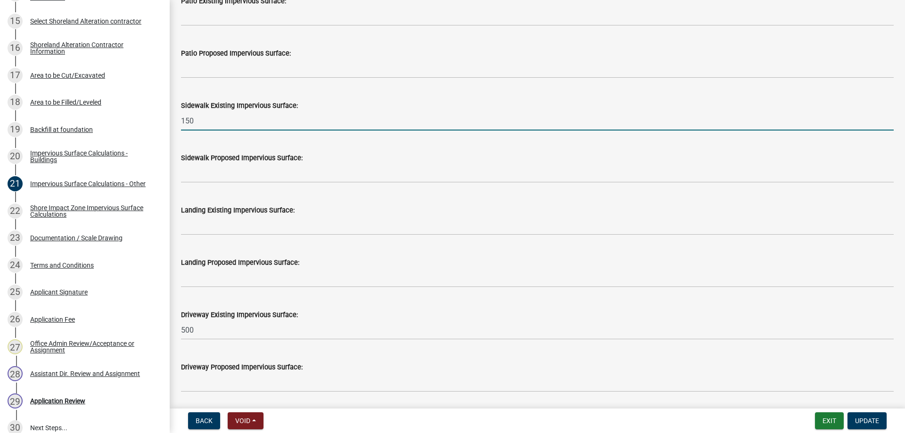
scroll to position [269, 0]
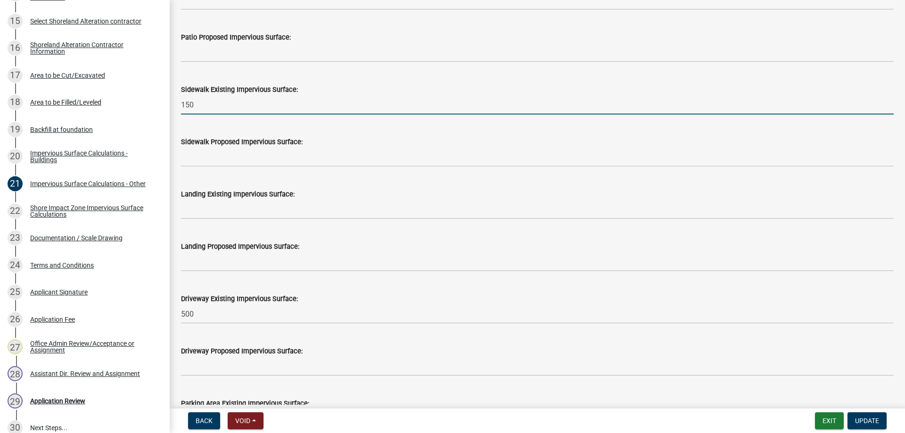
type input "150"
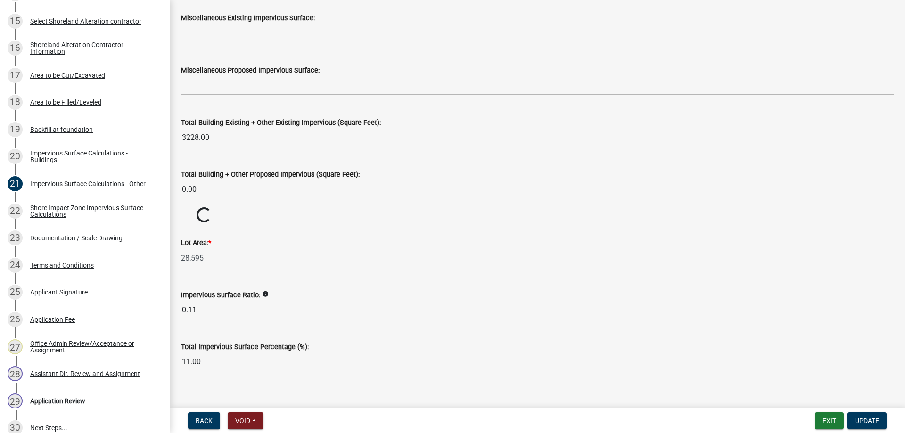
scroll to position [980, 0]
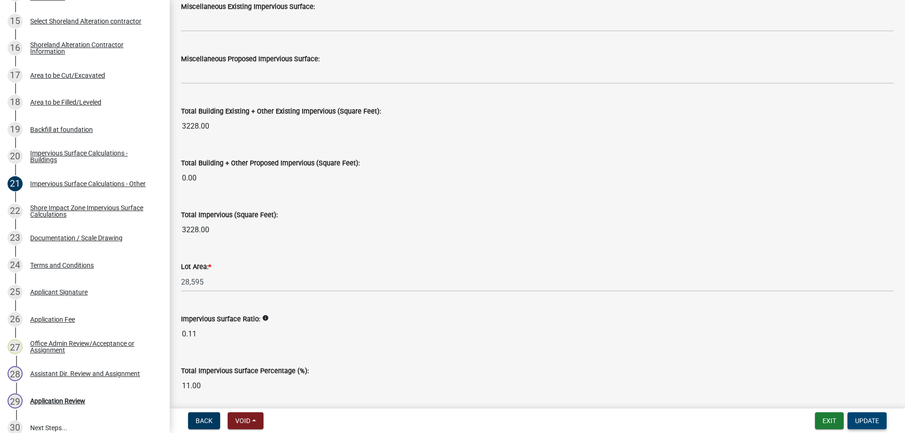
click at [867, 422] on span "Update" at bounding box center [867, 421] width 24 height 8
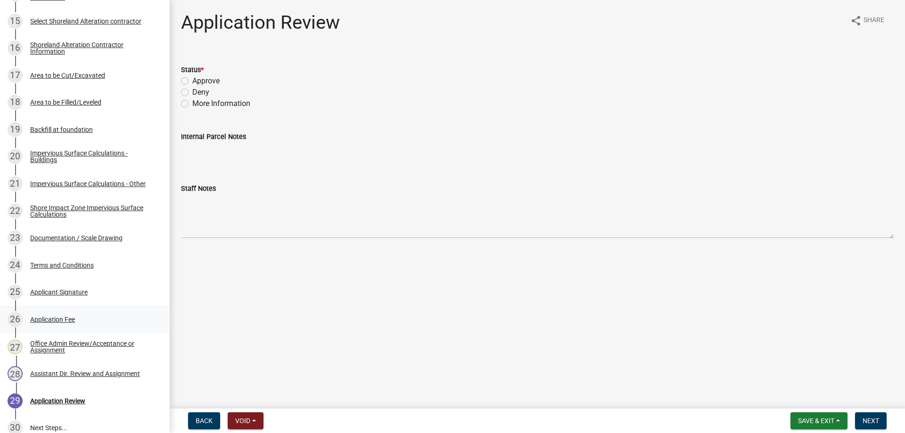
scroll to position [664, 0]
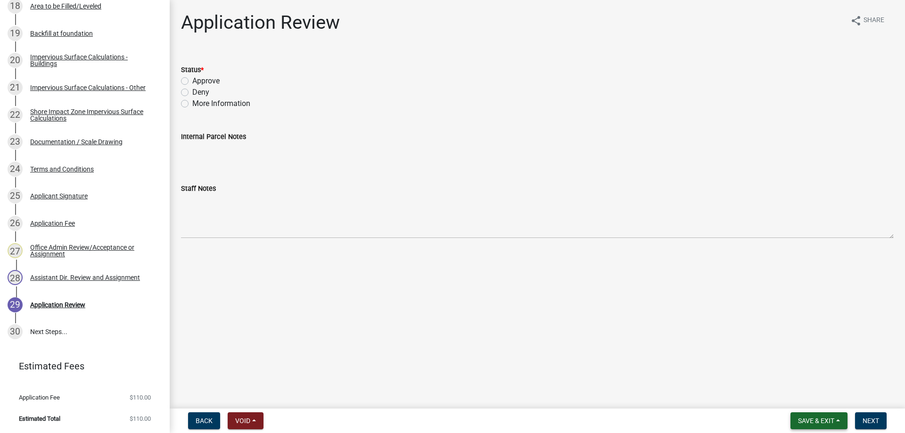
click at [806, 420] on span "Save & Exit" at bounding box center [816, 421] width 36 height 8
click at [791, 398] on button "Save & Exit" at bounding box center [809, 396] width 75 height 23
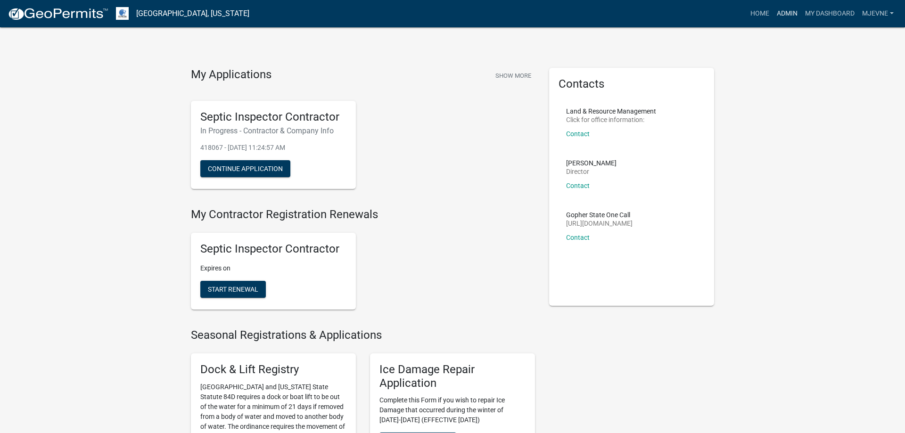
click at [795, 12] on link "Admin" at bounding box center [787, 14] width 28 height 18
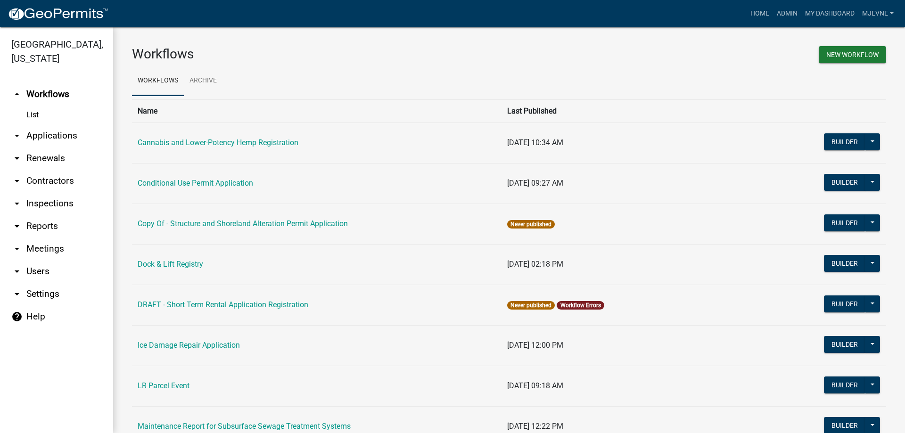
click at [16, 271] on icon "arrow_drop_down" at bounding box center [16, 271] width 11 height 11
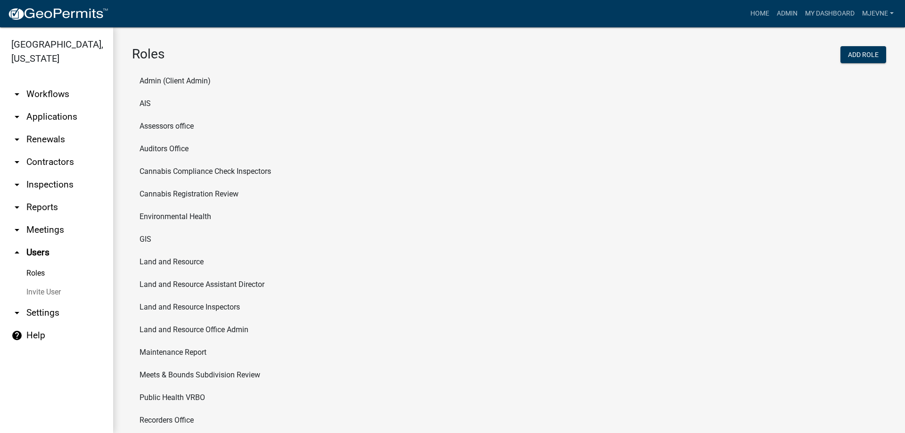
scroll to position [44, 0]
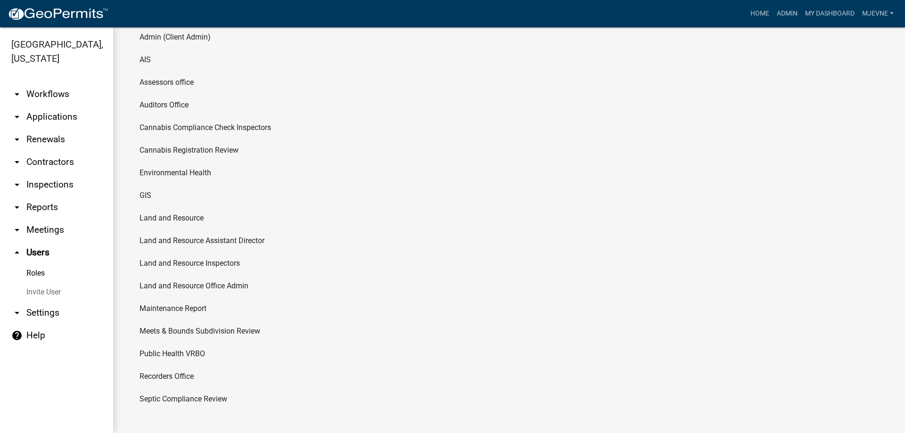
click at [174, 353] on li "Public Health VRBO" at bounding box center [509, 354] width 754 height 23
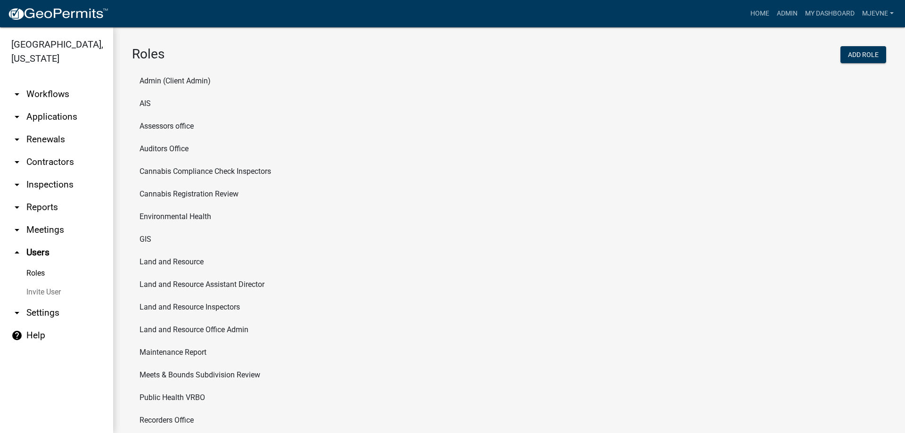
click at [174, 353] on main "Roles Add Role Admin (Client Admin) AIS Assessors office Auditors Office Cannab…" at bounding box center [509, 230] width 792 height 406
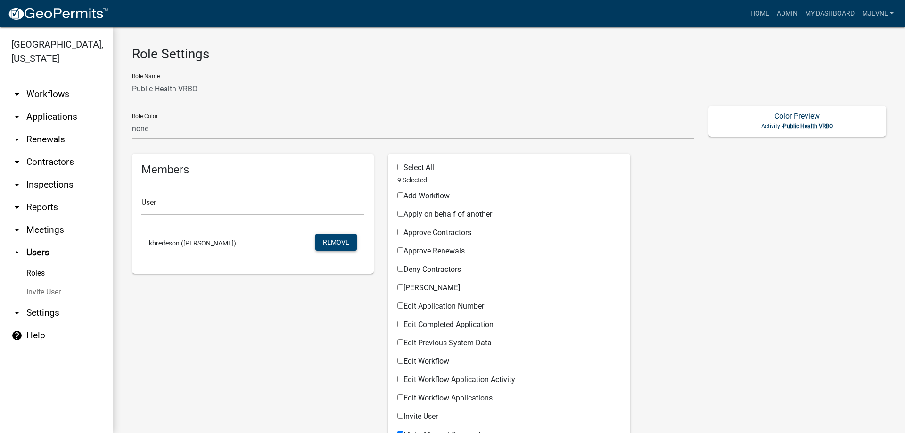
click at [338, 244] on button "Remove" at bounding box center [335, 242] width 41 height 17
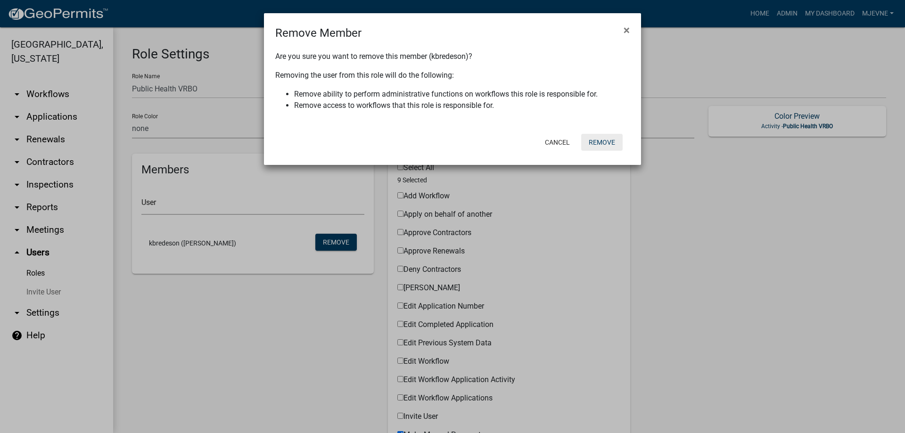
click at [601, 142] on button "Remove" at bounding box center [601, 142] width 41 height 17
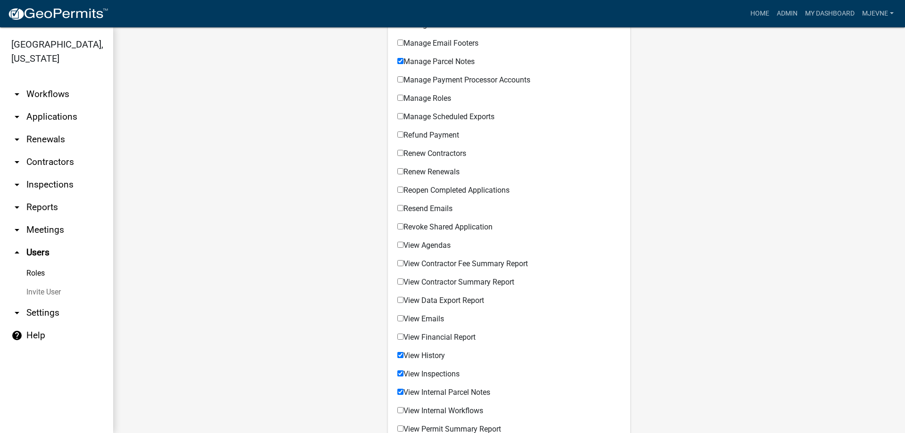
scroll to position [679, 0]
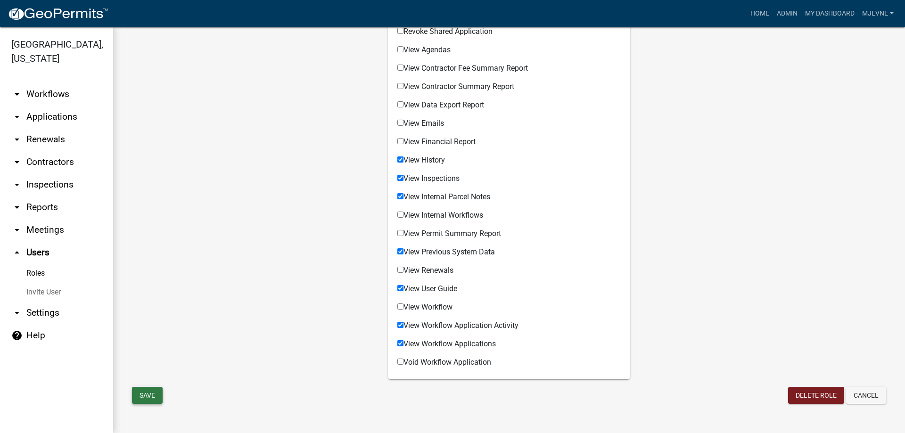
click at [151, 395] on button "Save" at bounding box center [147, 395] width 31 height 17
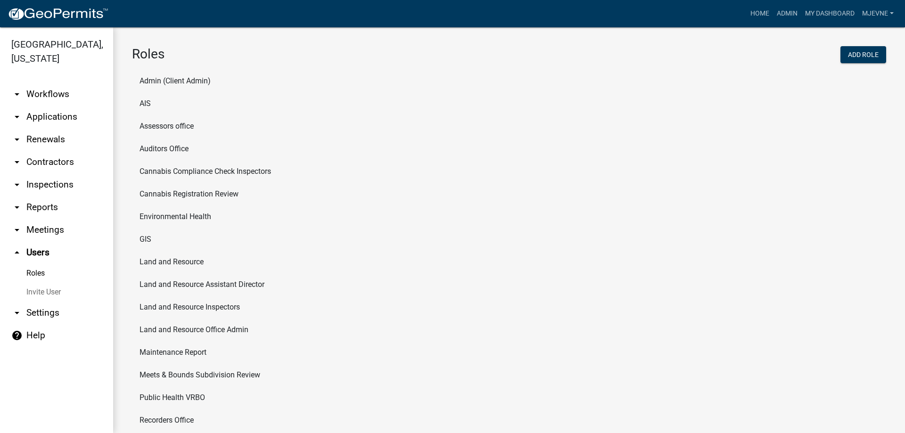
click at [169, 217] on li "Environmental Health" at bounding box center [509, 216] width 754 height 23
click at [169, 217] on main "Roles Add Role Admin (Client Admin) AIS Assessors office Auditors Office Cannab…" at bounding box center [509, 230] width 792 height 406
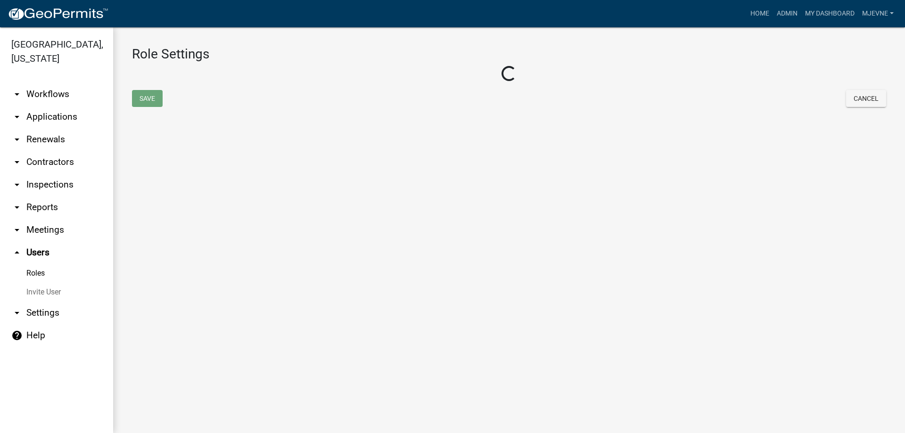
select select "6: light-blue"
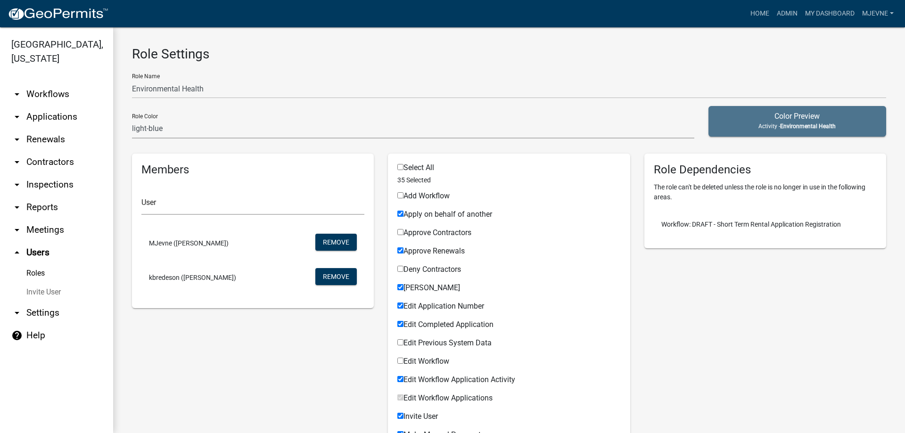
click at [18, 253] on icon "arrow_drop_up" at bounding box center [16, 252] width 11 height 11
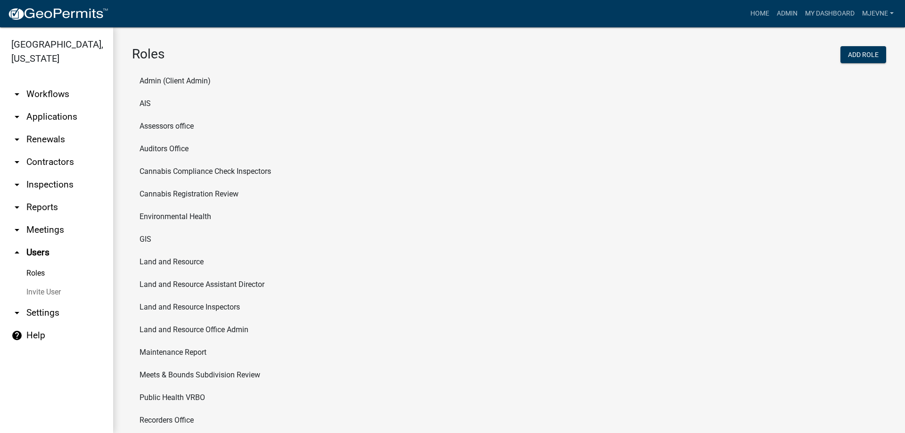
click at [164, 261] on li "Land and Resource" at bounding box center [509, 262] width 754 height 23
select select "5: purple"
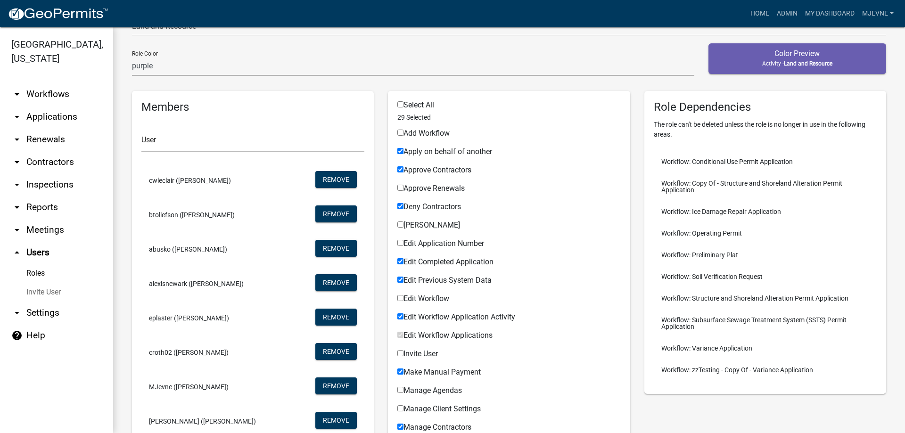
scroll to position [36, 0]
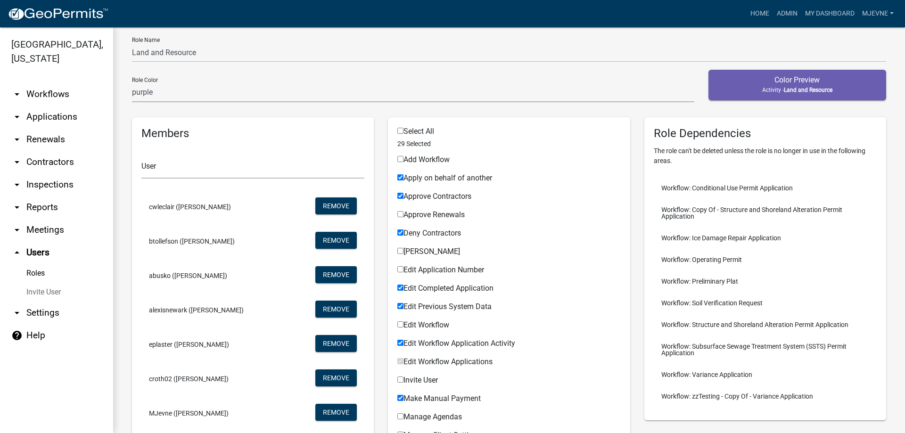
click at [36, 117] on link "arrow_drop_down Applications" at bounding box center [56, 117] width 113 height 23
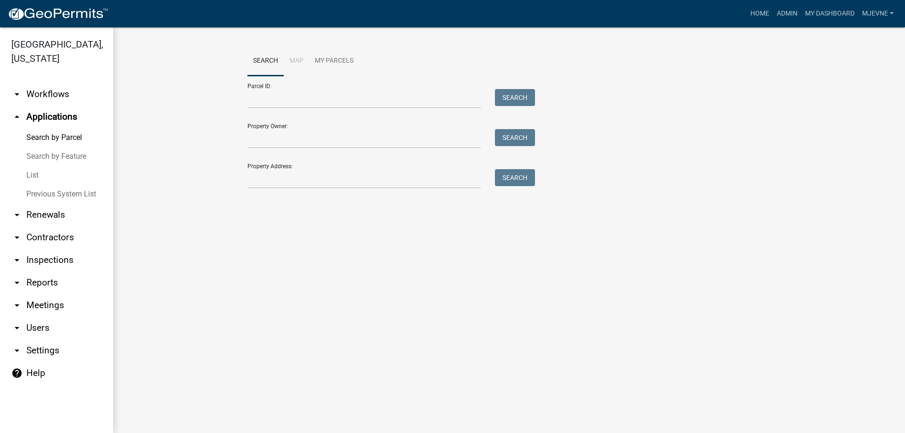
click at [45, 93] on link "arrow_drop_down Workflows" at bounding box center [56, 94] width 113 height 23
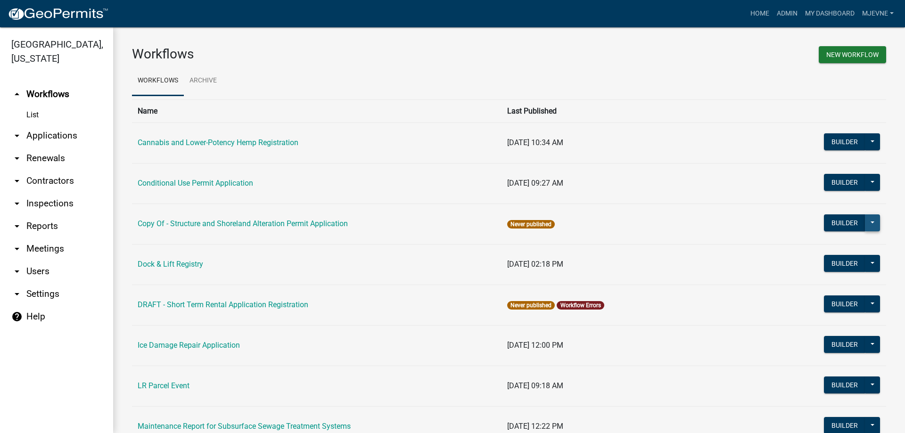
click at [873, 220] on button at bounding box center [872, 222] width 15 height 17
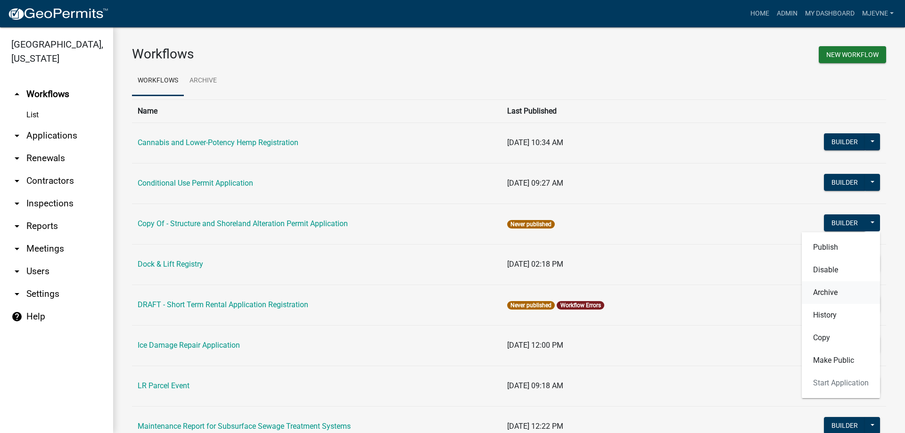
click at [823, 292] on button "Archive" at bounding box center [840, 292] width 78 height 23
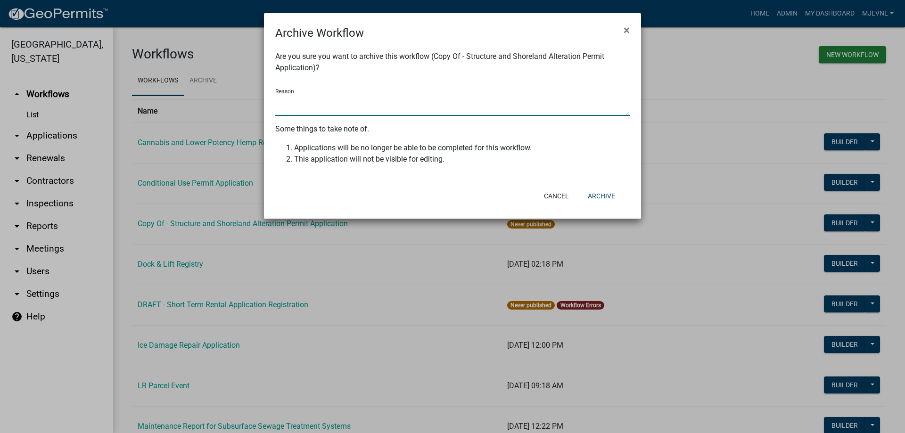
click at [290, 100] on textarea "Reason" at bounding box center [452, 105] width 354 height 22
type textarea "used for testing"
click at [595, 196] on button "Archive" at bounding box center [601, 196] width 42 height 17
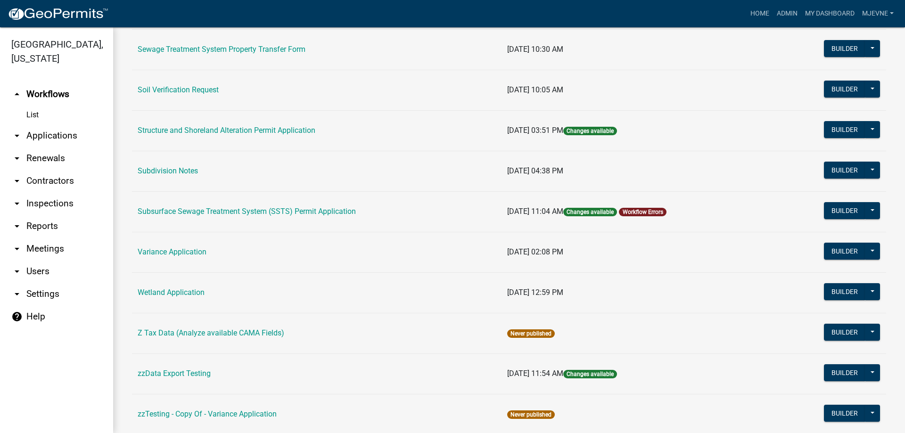
scroll to position [567, 0]
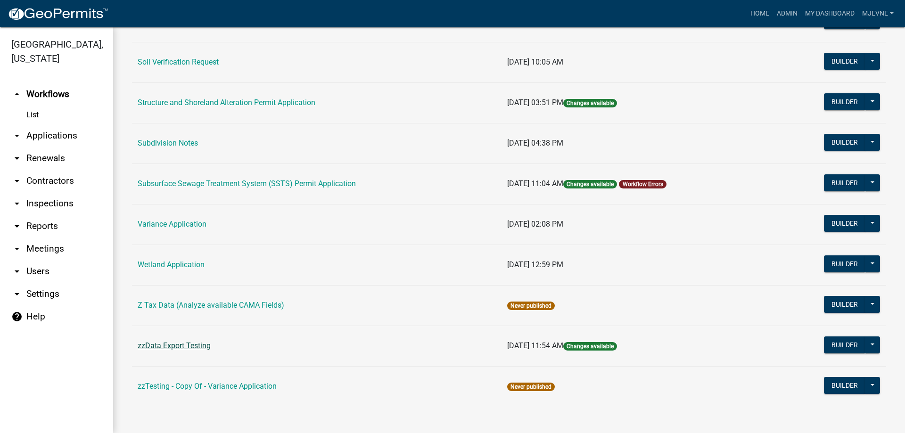
click at [172, 348] on link "zzData Export Testing" at bounding box center [174, 345] width 73 height 9
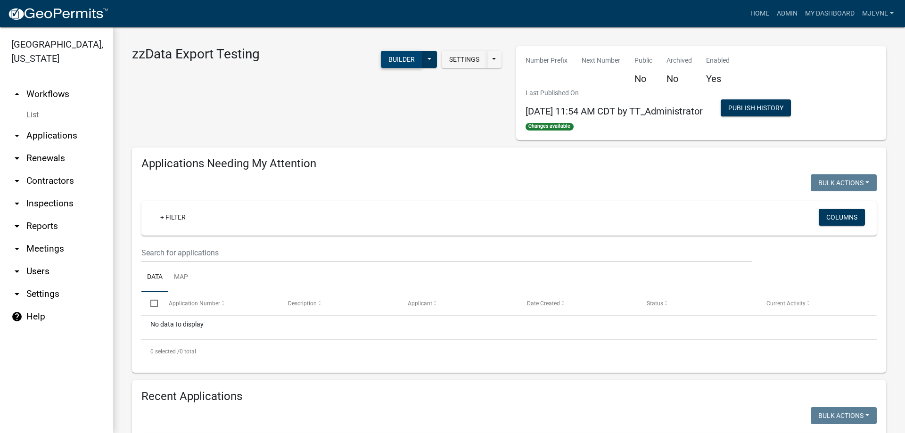
click at [393, 59] on button "Builder" at bounding box center [401, 59] width 41 height 17
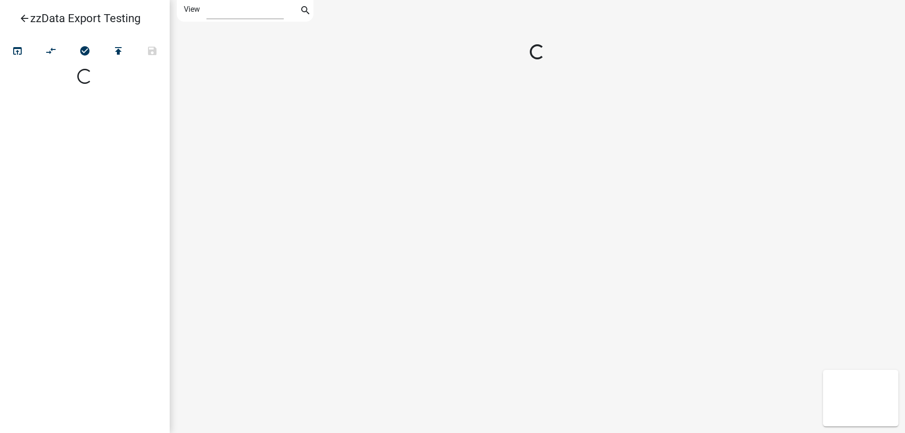
select select "1"
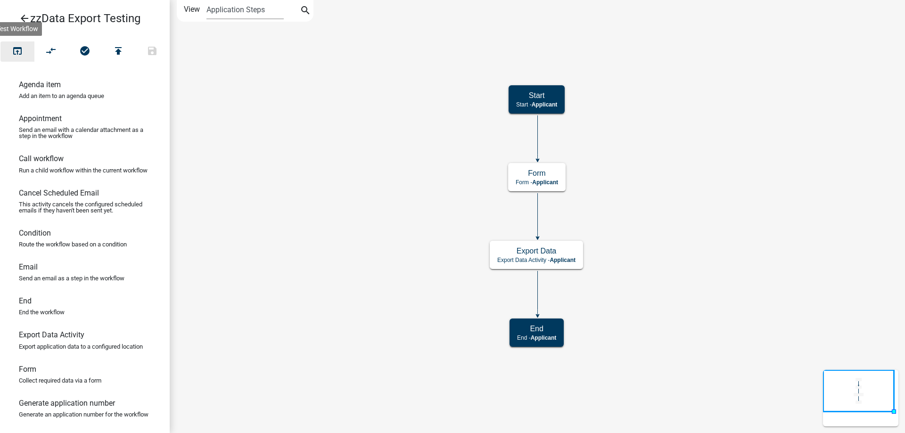
click at [18, 52] on icon "open_in_browser" at bounding box center [17, 51] width 11 height 13
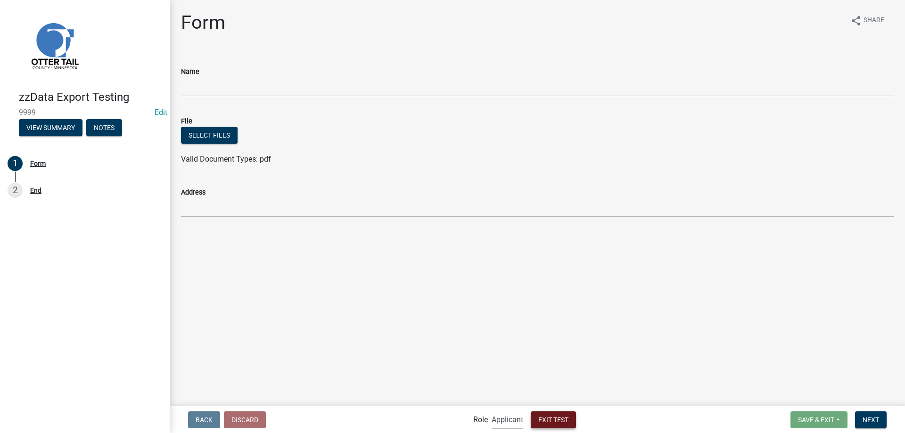
click at [562, 423] on span "Exit Test" at bounding box center [553, 420] width 30 height 8
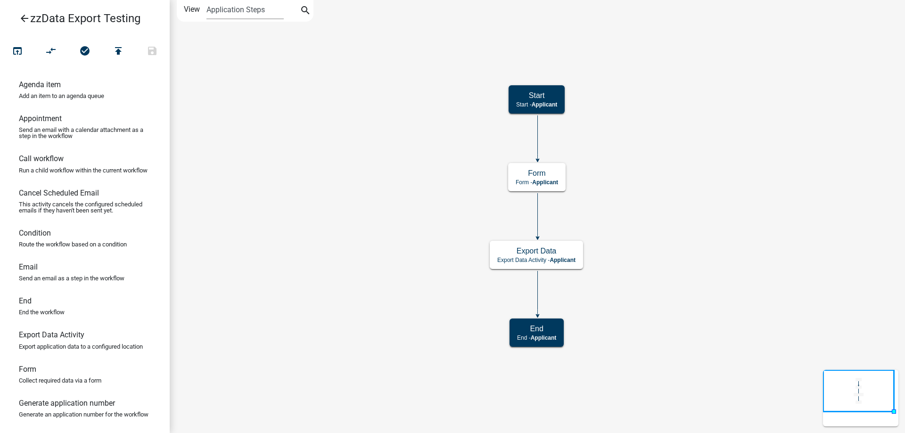
click at [25, 19] on icon "arrow_back" at bounding box center [24, 19] width 11 height 13
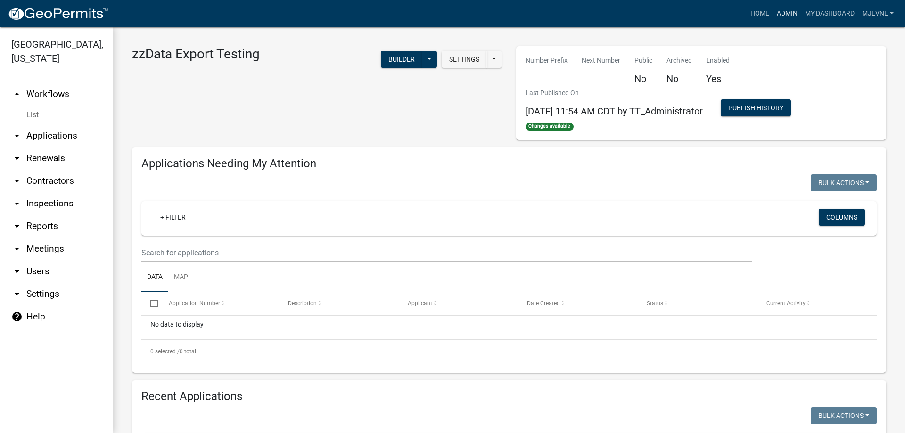
click at [785, 10] on link "Admin" at bounding box center [787, 14] width 28 height 18
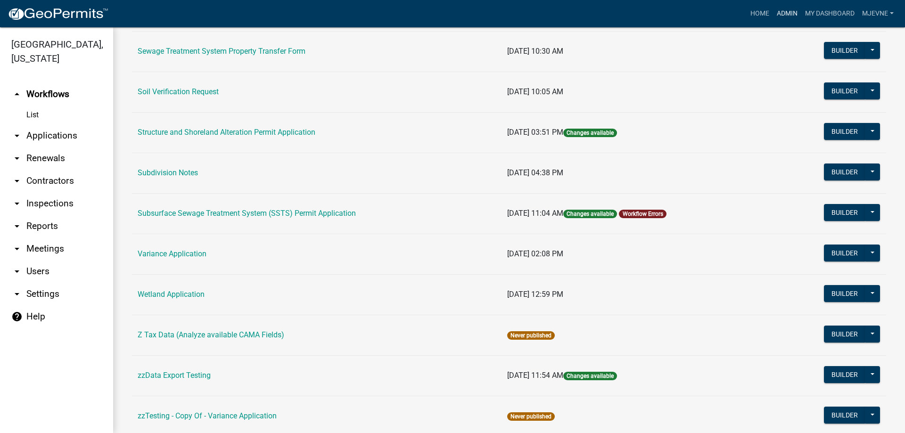
scroll to position [567, 0]
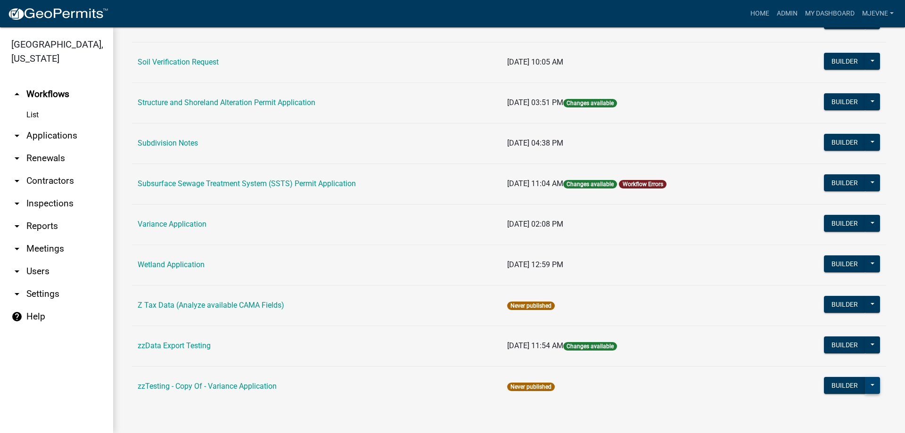
click at [872, 386] on button at bounding box center [872, 385] width 15 height 17
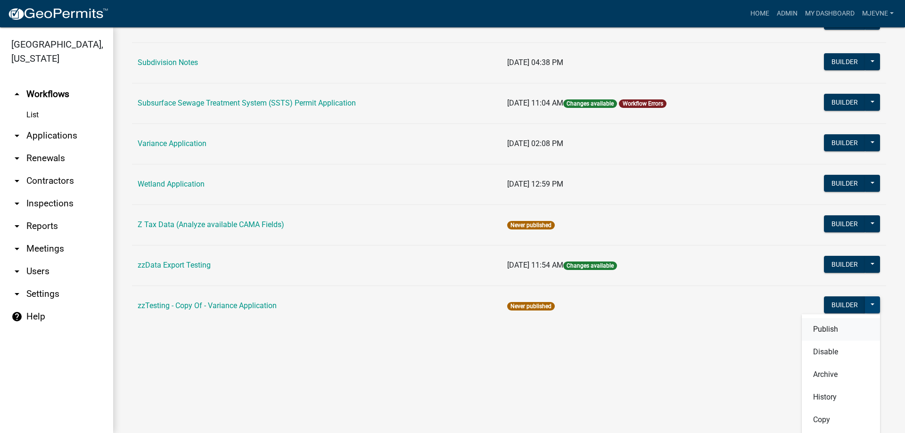
scroll to position [695, 0]
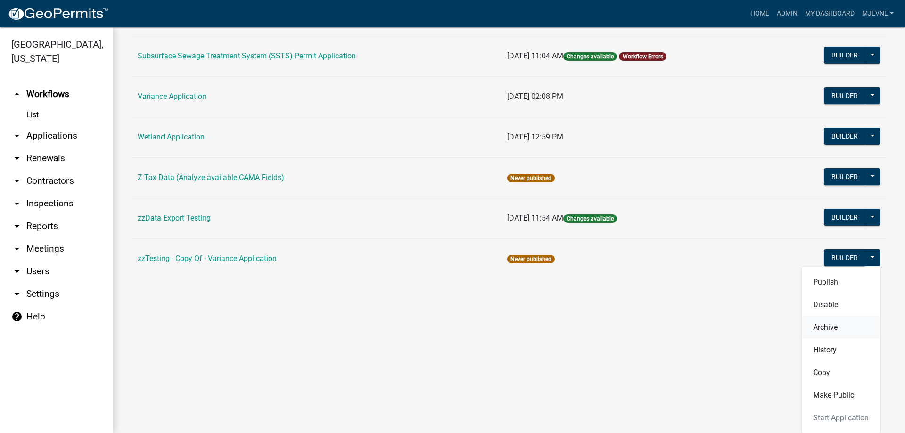
click at [827, 327] on button "Archive" at bounding box center [840, 327] width 78 height 23
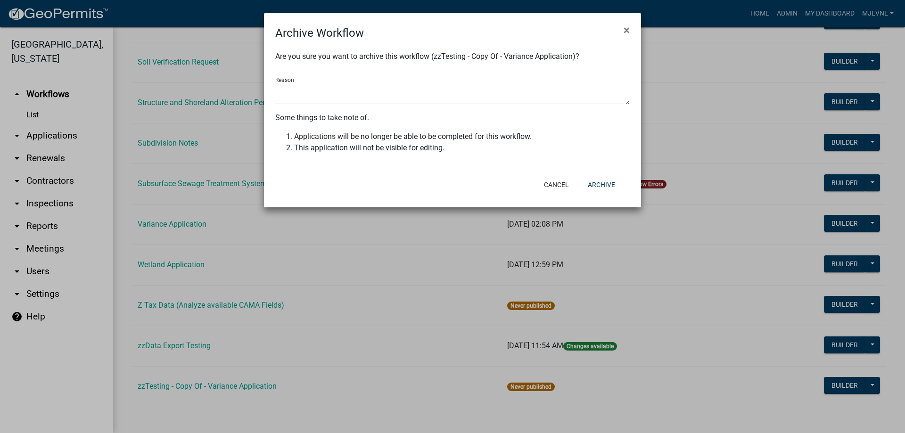
scroll to position [567, 0]
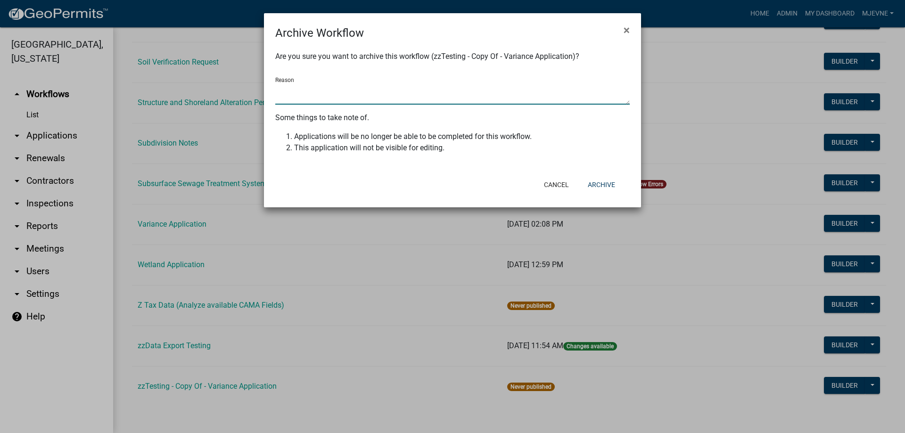
click at [326, 91] on textarea "Reason" at bounding box center [452, 94] width 354 height 22
type textarea "used for testing and rebuild of Variance appl."
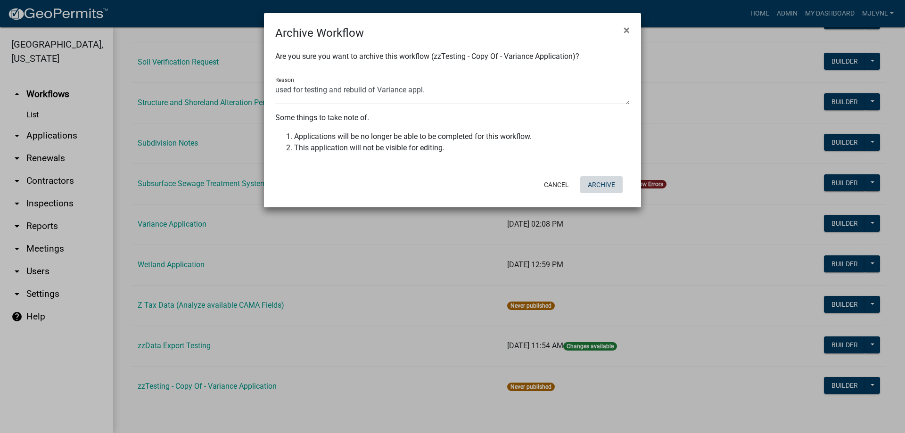
click at [606, 184] on button "Archive" at bounding box center [601, 184] width 42 height 17
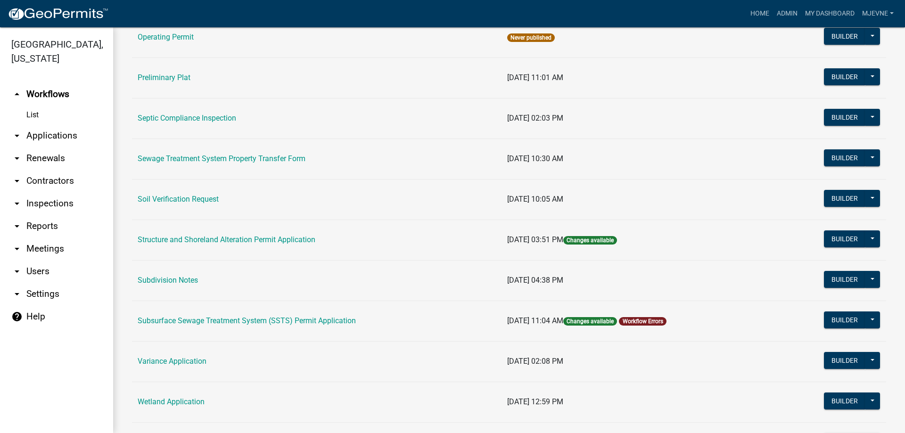
scroll to position [526, 0]
